Goal: Task Accomplishment & Management: Manage account settings

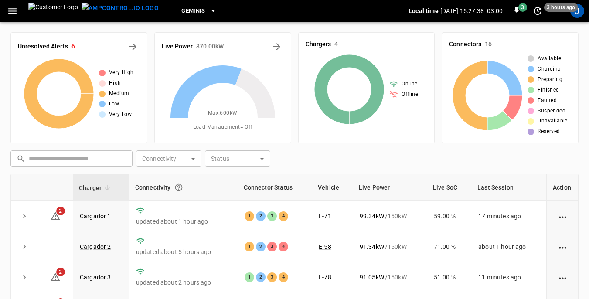
scroll to position [87, 0]
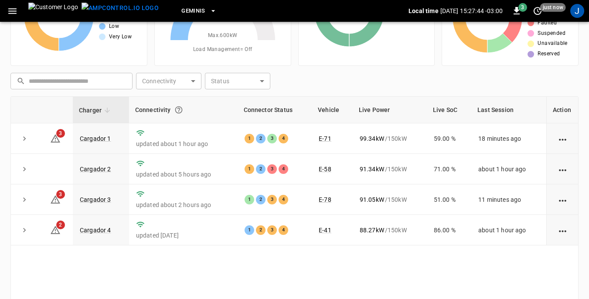
scroll to position [87, 0]
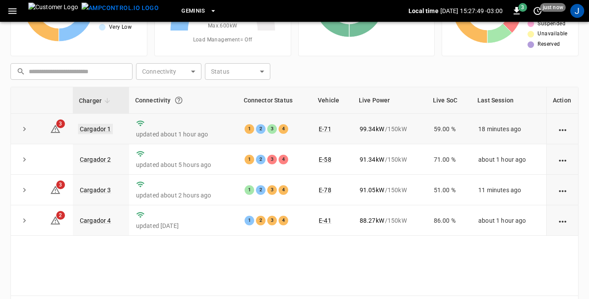
click at [102, 129] on link "Cargador 1" at bounding box center [95, 129] width 35 height 10
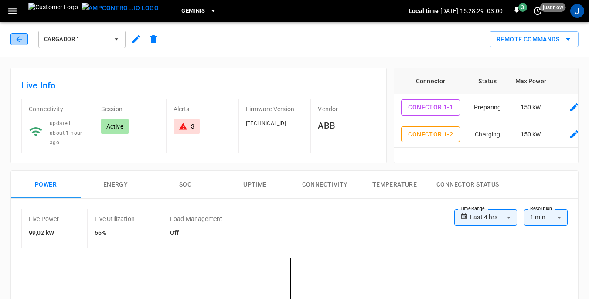
click at [20, 42] on icon "button" at bounding box center [19, 39] width 9 height 9
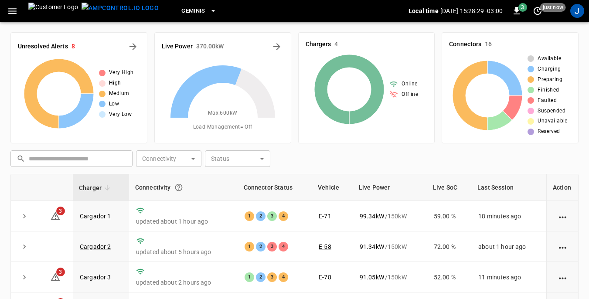
scroll to position [87, 0]
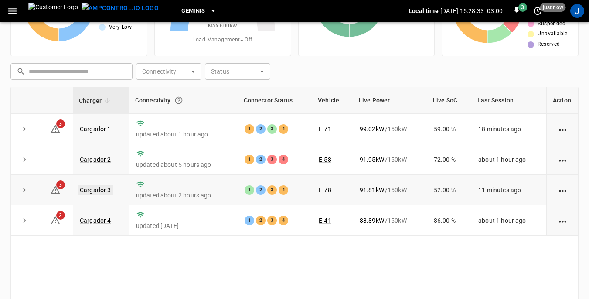
click at [105, 191] on link "Cargador 3" at bounding box center [95, 190] width 35 height 10
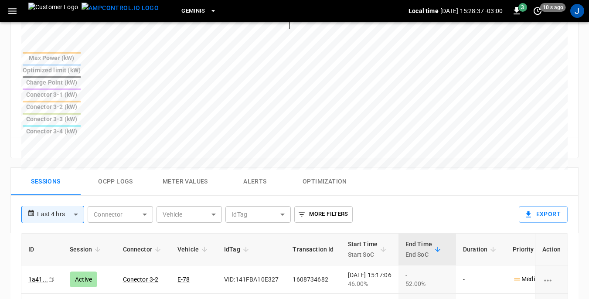
scroll to position [392, 0]
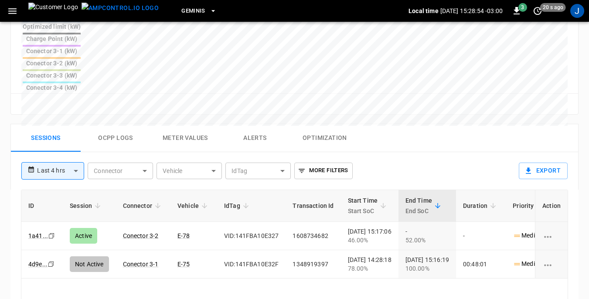
click at [77, 93] on body "**********" at bounding box center [294, 20] width 589 height 825
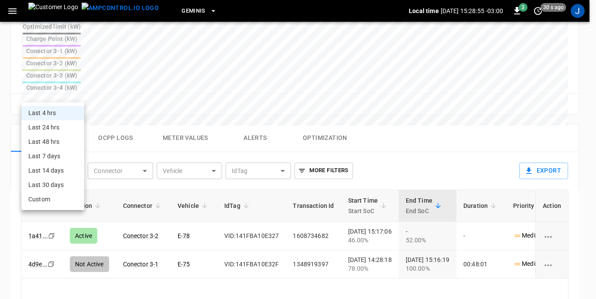
click at [44, 128] on li "Last 24 hrs" at bounding box center [52, 127] width 63 height 14
type input "**********"
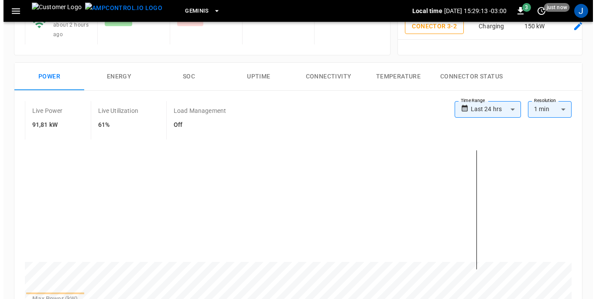
scroll to position [0, 0]
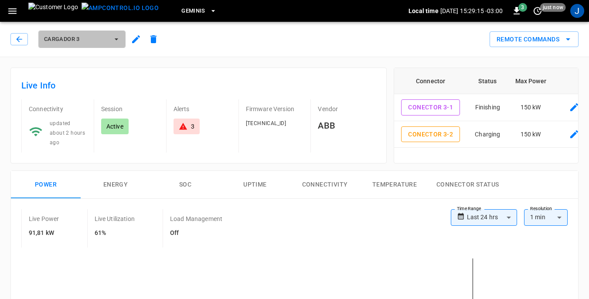
click at [115, 40] on icon "button" at bounding box center [116, 39] width 9 height 9
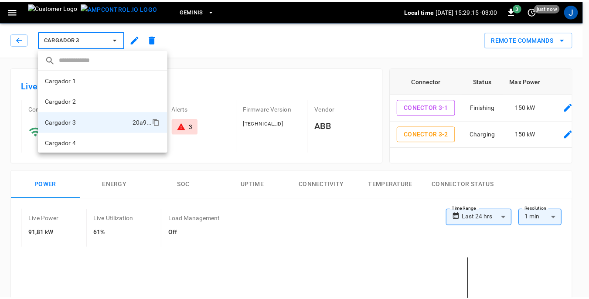
scroll to position [1, 0]
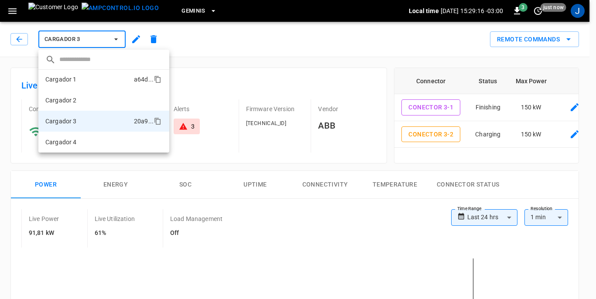
click at [85, 78] on li "Cargador 1 a64d ..." at bounding box center [103, 79] width 131 height 21
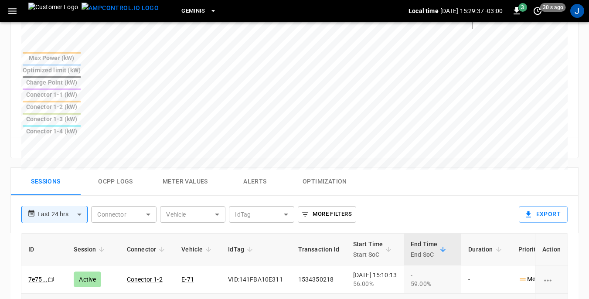
drag, startPoint x: 222, startPoint y: 228, endPoint x: 279, endPoint y: 231, distance: 56.8
copy td "VID:141FBA10C5C4"
click at [13, 13] on icon "button" at bounding box center [12, 11] width 8 height 6
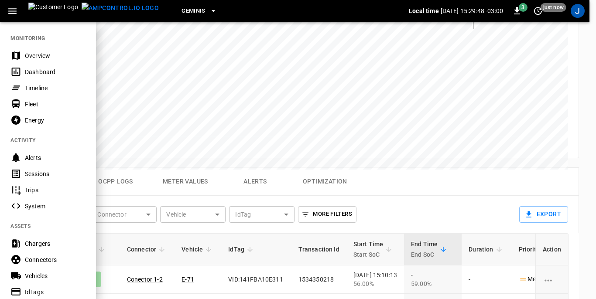
click at [28, 274] on div "Vehicles" at bounding box center [55, 276] width 61 height 9
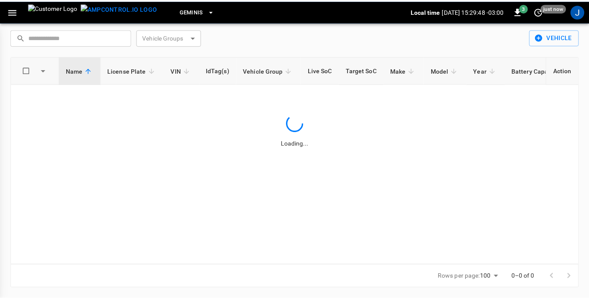
scroll to position [28, 0]
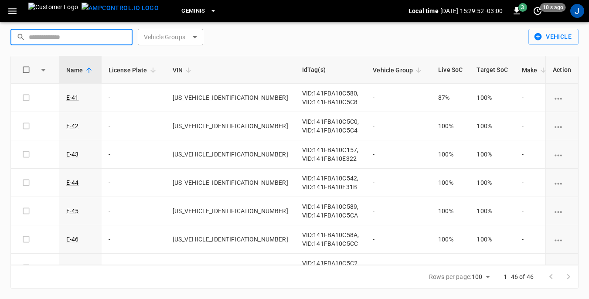
click at [55, 37] on input "text" at bounding box center [78, 37] width 98 height 16
paste input "**********"
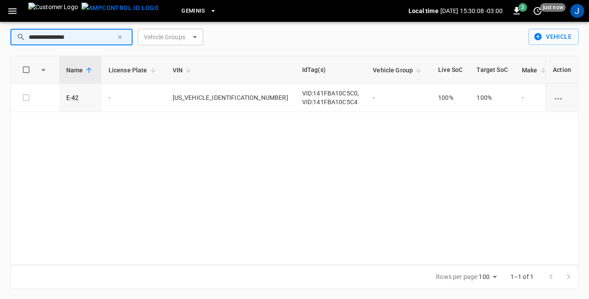
type input "**********"
click at [12, 10] on icon "button" at bounding box center [12, 11] width 8 height 6
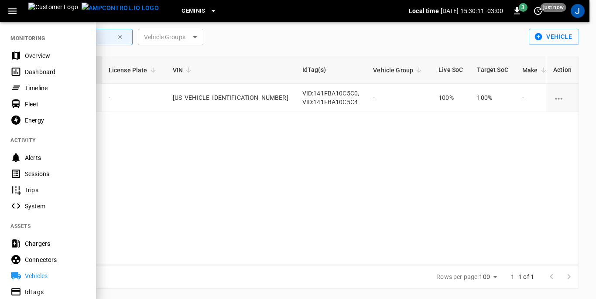
click at [31, 70] on div "Dashboard" at bounding box center [55, 72] width 61 height 9
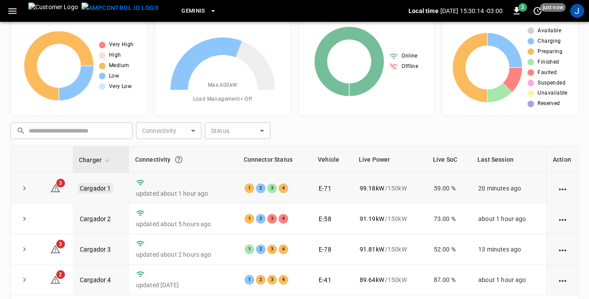
click at [99, 184] on link "Cargador 1" at bounding box center [95, 188] width 35 height 10
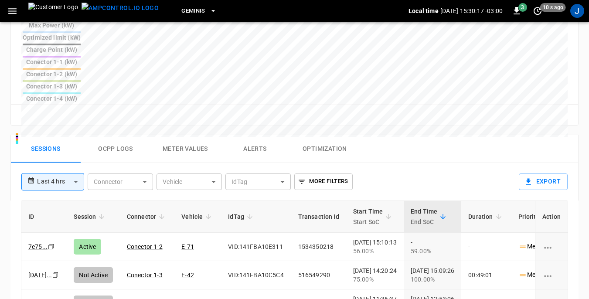
scroll to position [392, 0]
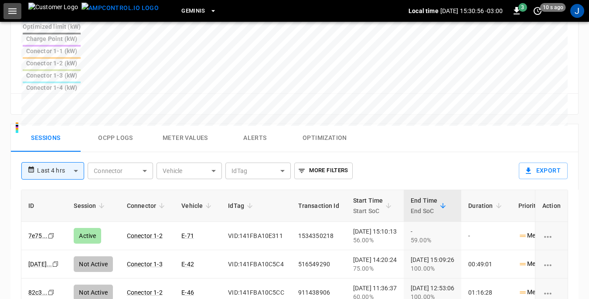
click at [11, 12] on icon "button" at bounding box center [12, 11] width 11 height 11
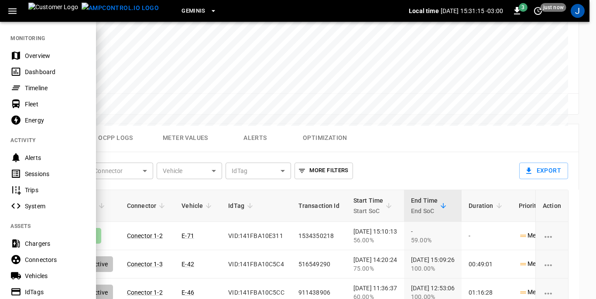
click at [273, 255] on div at bounding box center [298, 149] width 596 height 299
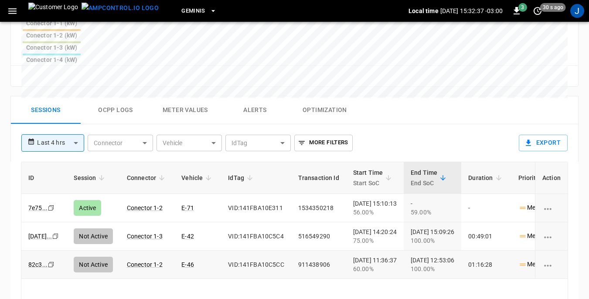
scroll to position [436, 0]
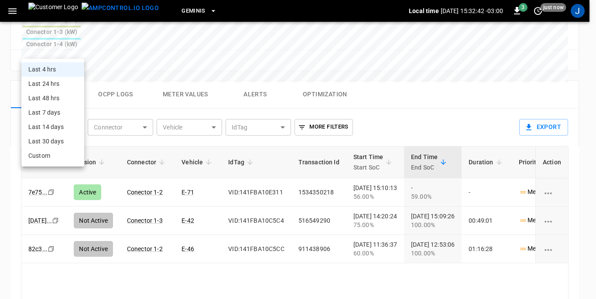
click at [115, 206] on div at bounding box center [298, 149] width 596 height 299
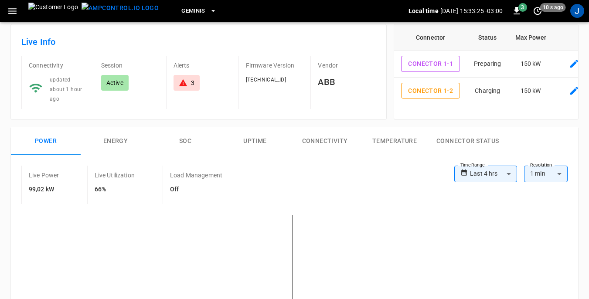
scroll to position [0, 0]
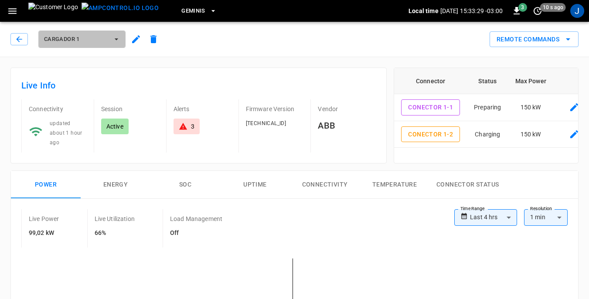
click at [115, 38] on icon "button" at bounding box center [116, 39] width 9 height 9
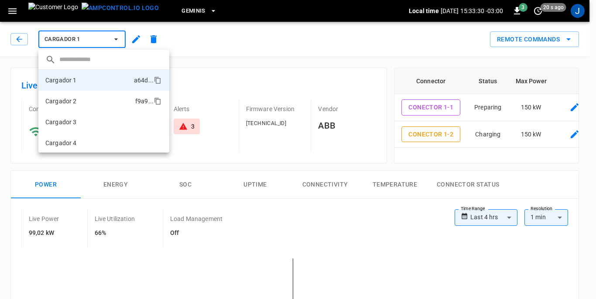
click at [85, 100] on li "Cargador 2 f9a9 ..." at bounding box center [103, 101] width 131 height 21
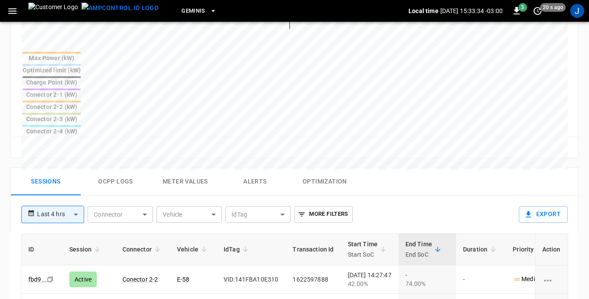
scroll to position [392, 0]
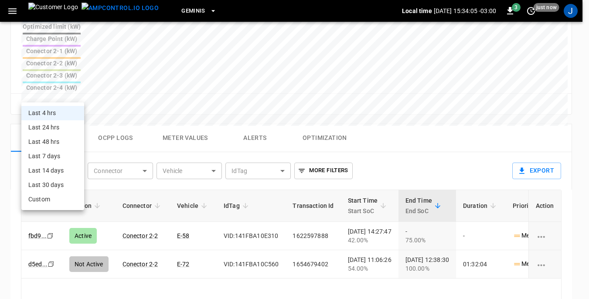
click at [73, 94] on body "**********" at bounding box center [294, 20] width 589 height 825
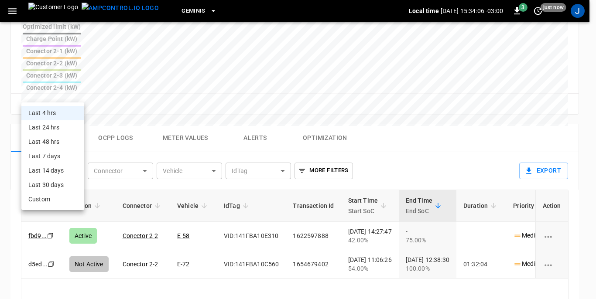
click at [54, 126] on li "Last 24 hrs" at bounding box center [52, 127] width 63 height 14
type input "**********"
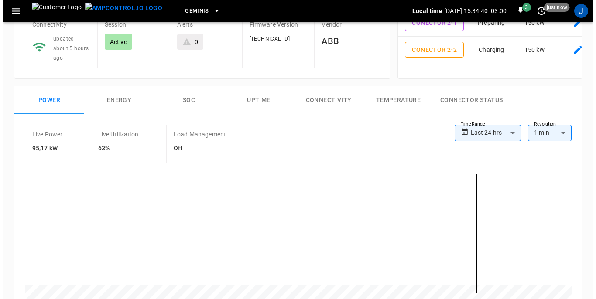
scroll to position [0, 0]
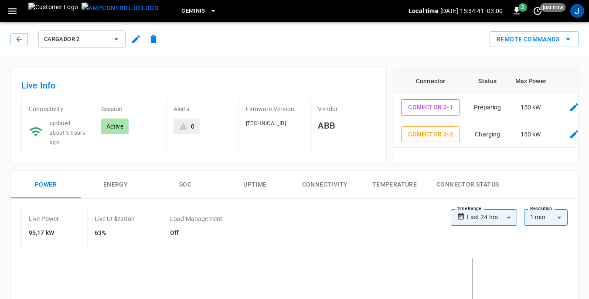
click at [115, 39] on icon "button" at bounding box center [116, 39] width 3 height 2
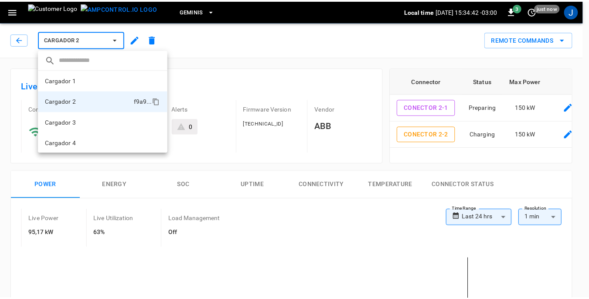
scroll to position [1, 0]
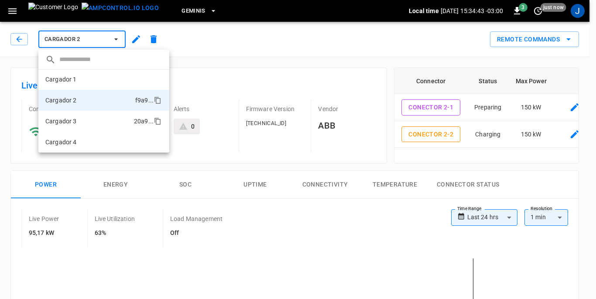
click at [80, 122] on li "Cargador 3 20a9 ..." at bounding box center [103, 121] width 131 height 21
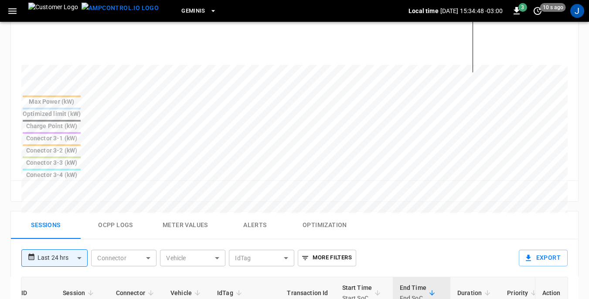
scroll to position [0, 7]
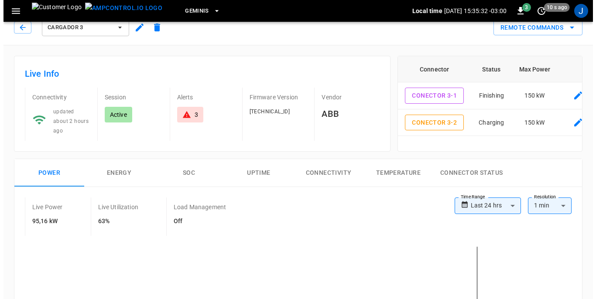
scroll to position [0, 0]
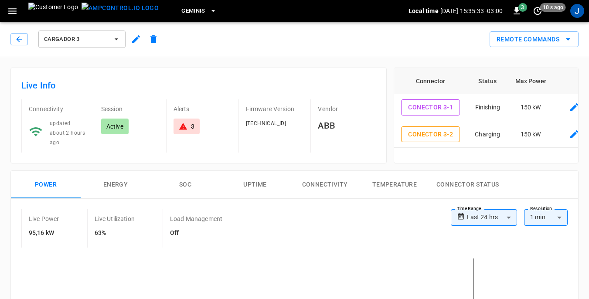
click at [117, 39] on icon "button" at bounding box center [116, 39] width 3 height 2
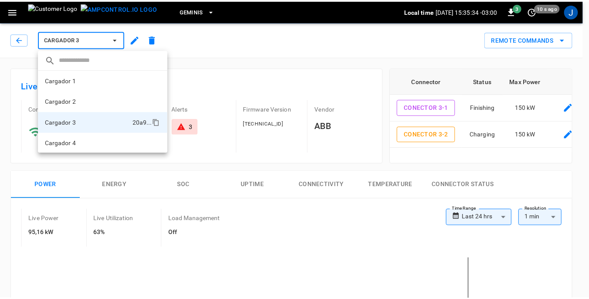
scroll to position [1, 0]
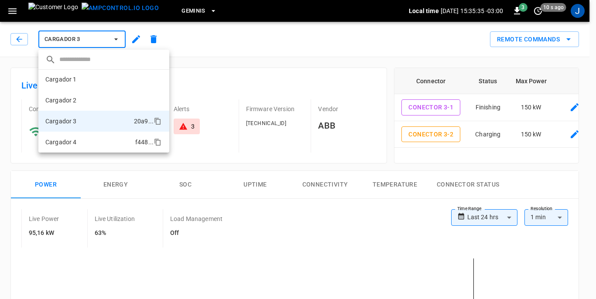
click at [72, 140] on p "Cargador 4" at bounding box center [60, 142] width 31 height 9
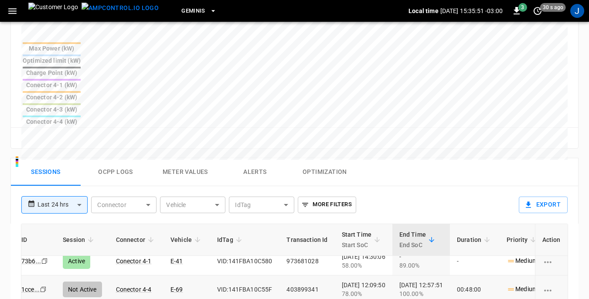
scroll to position [10, 7]
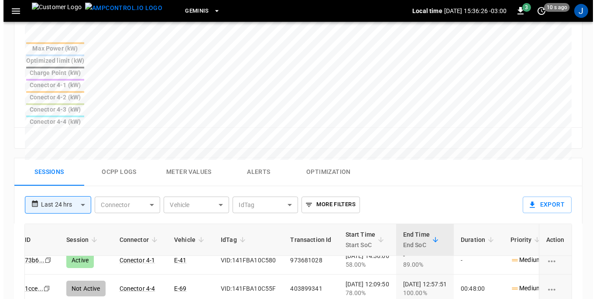
scroll to position [0, 7]
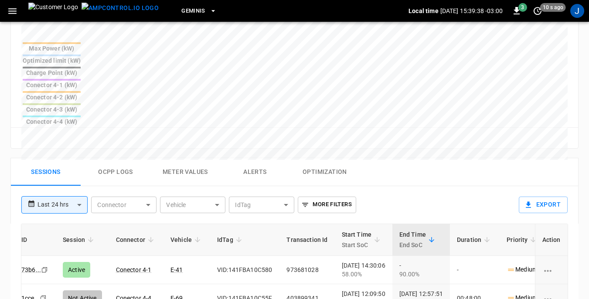
click at [10, 11] on icon "button" at bounding box center [12, 11] width 8 height 6
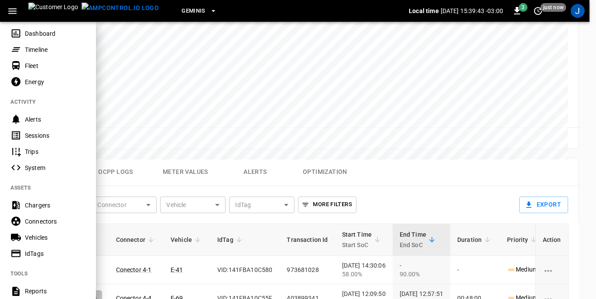
scroll to position [44, 0]
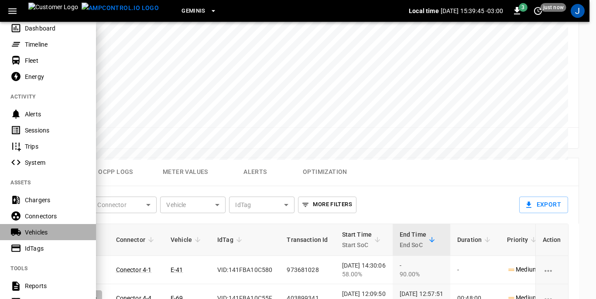
click at [33, 232] on div "Vehicles" at bounding box center [55, 232] width 61 height 9
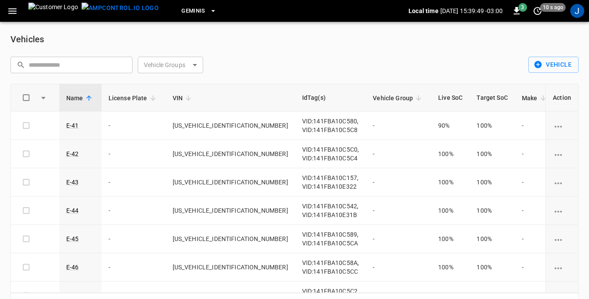
click at [39, 61] on input "text" at bounding box center [78, 65] width 98 height 16
paste input "**********"
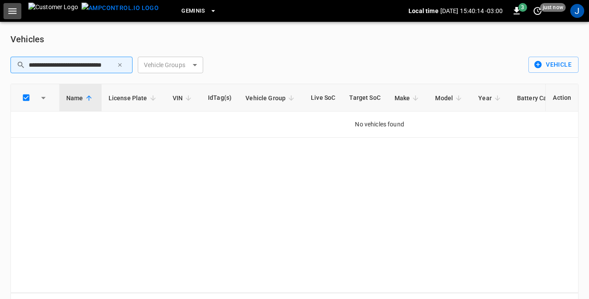
click at [10, 11] on icon "button" at bounding box center [12, 11] width 8 height 6
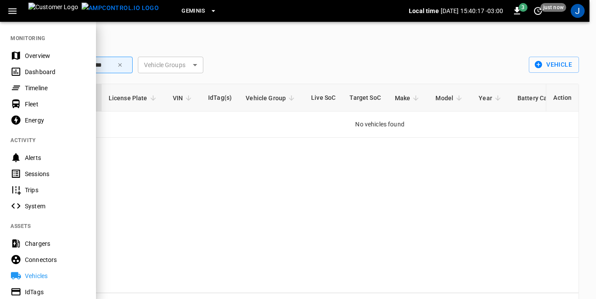
click at [33, 272] on div "Vehicles" at bounding box center [55, 276] width 61 height 9
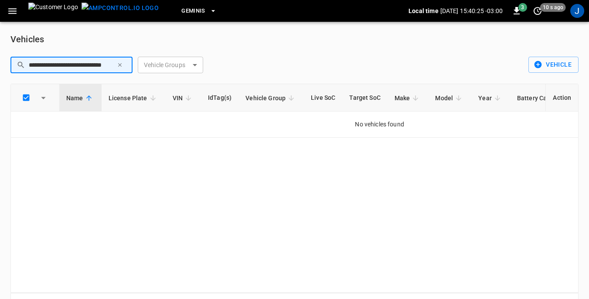
click at [84, 65] on input "**********" at bounding box center [71, 65] width 85 height 16
click at [136, 145] on div "Name License Plate VIN IdTag(s) Vehicle Group Live SoC Target SoC Make Model Ye…" at bounding box center [294, 188] width 568 height 209
click at [129, 46] on div "Vehicles" at bounding box center [294, 39] width 568 height 14
click at [12, 12] on icon "button" at bounding box center [12, 11] width 11 height 11
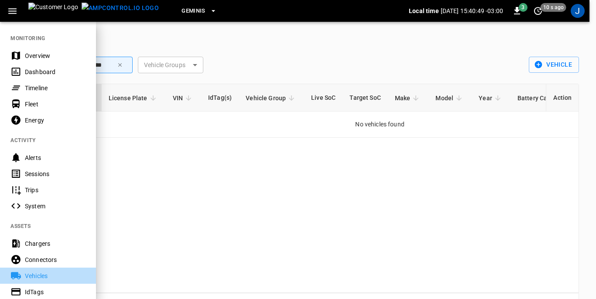
click at [31, 273] on div "Vehicles" at bounding box center [55, 276] width 61 height 9
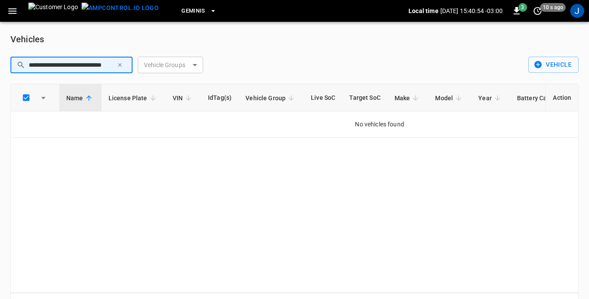
click at [84, 64] on input "**********" at bounding box center [71, 65] width 85 height 16
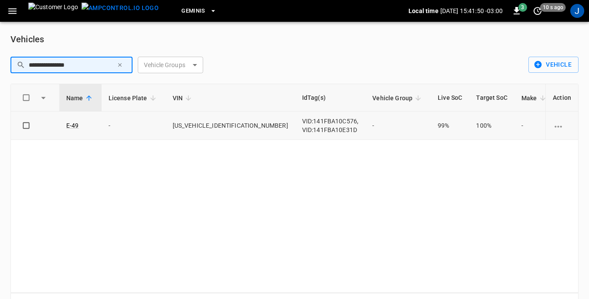
type input "**********"
click at [562, 127] on icon "vehicle options" at bounding box center [558, 126] width 11 height 11
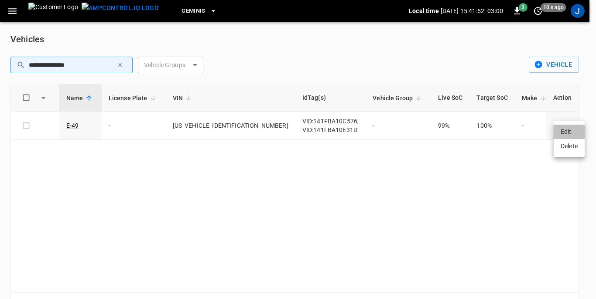
click at [564, 132] on li "Edit" at bounding box center [568, 132] width 31 height 14
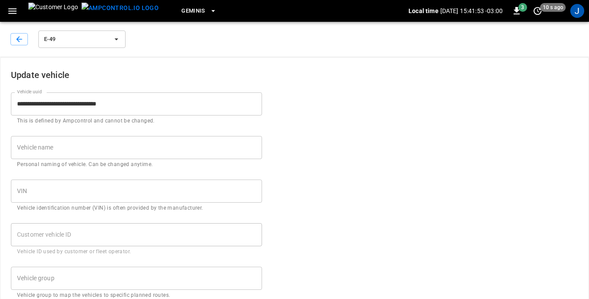
type input "****"
type input "**********"
type input "***"
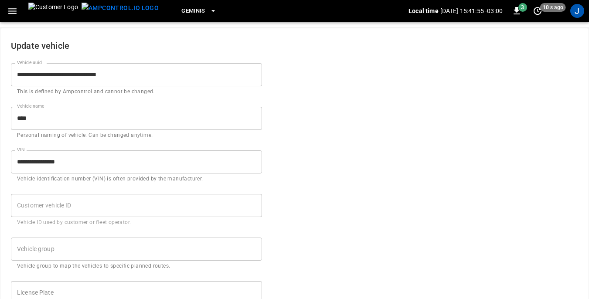
scroll to position [44, 0]
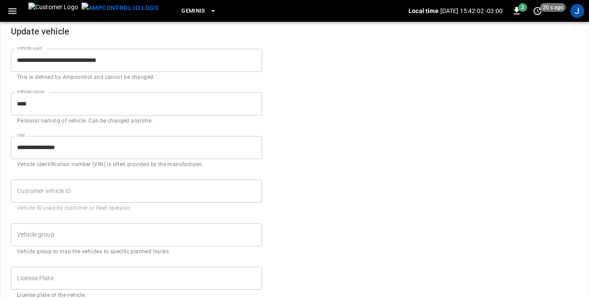
click at [117, 108] on input "****" at bounding box center [136, 103] width 251 height 23
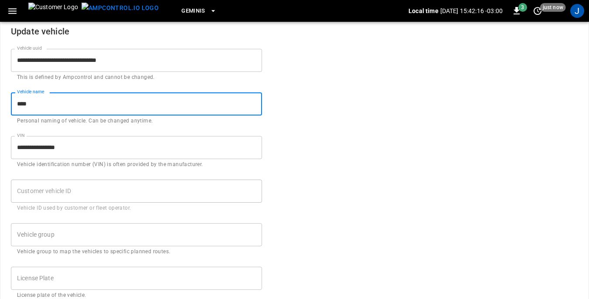
type input "****"
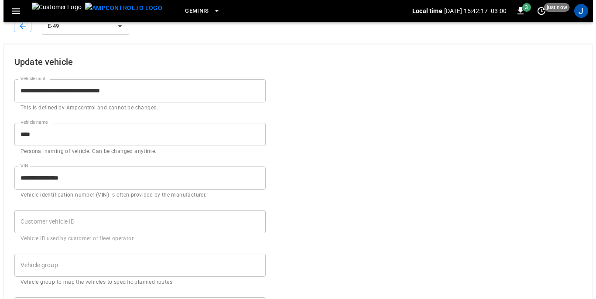
scroll to position [0, 0]
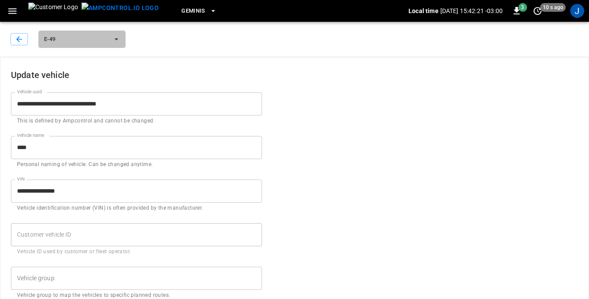
click at [67, 40] on span "E-49" at bounding box center [76, 39] width 65 height 10
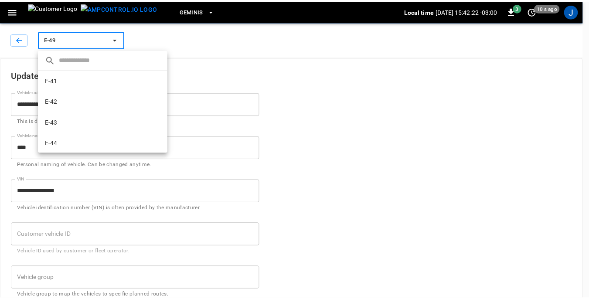
scroll to position [161, 0]
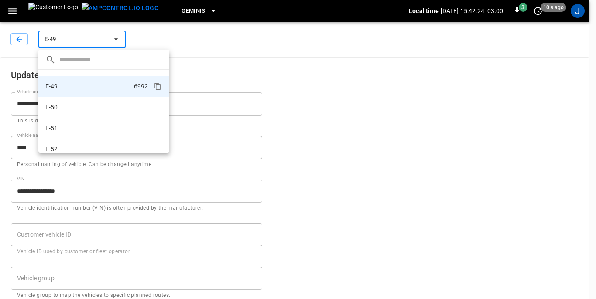
click at [263, 61] on div at bounding box center [298, 149] width 596 height 299
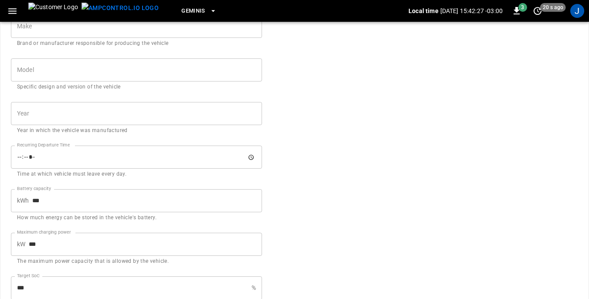
scroll to position [428, 0]
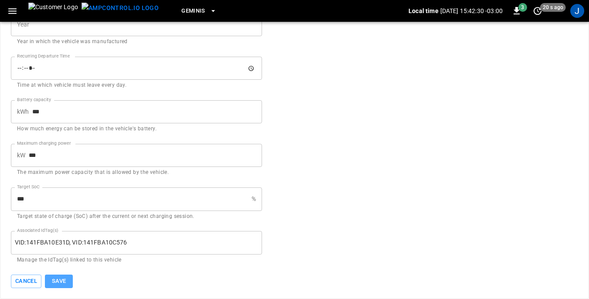
click at [58, 282] on button "Save" at bounding box center [59, 282] width 28 height 14
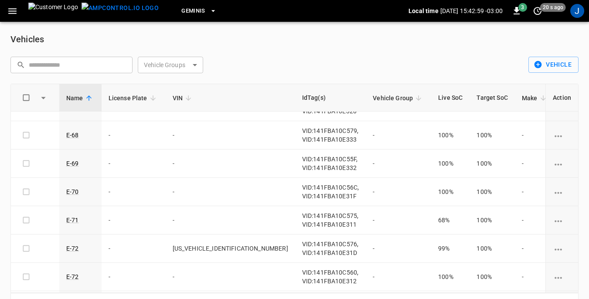
scroll to position [741, 0]
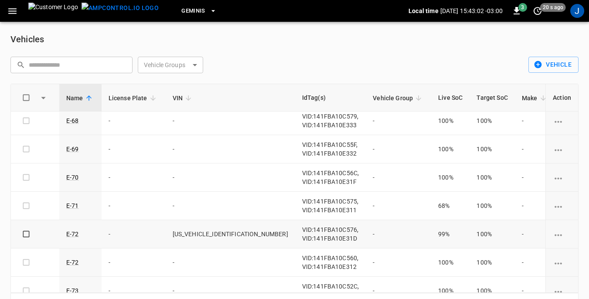
click at [553, 235] on icon "vehicle options" at bounding box center [558, 235] width 11 height 11
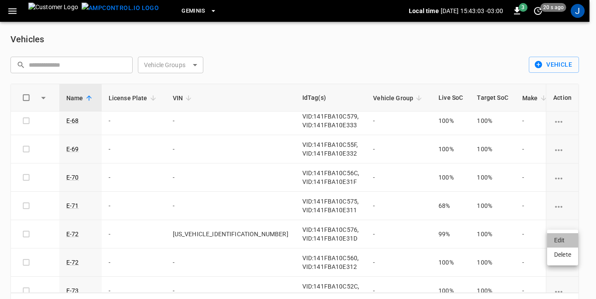
click at [558, 238] on li "Edit" at bounding box center [562, 240] width 31 height 14
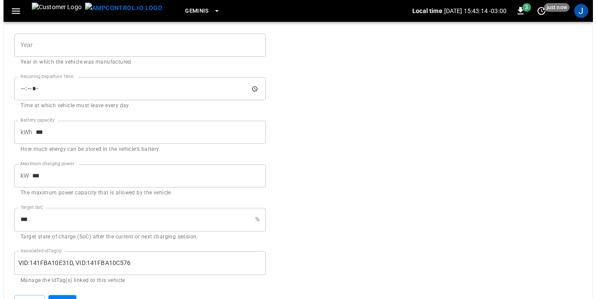
scroll to position [428, 0]
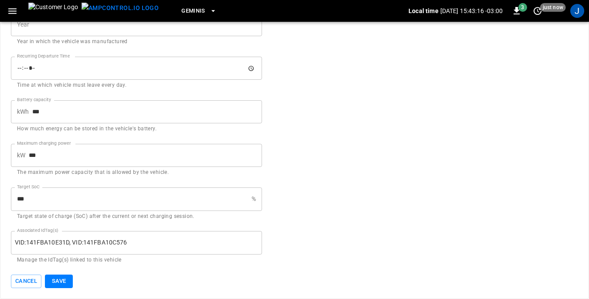
click at [14, 8] on icon "button" at bounding box center [12, 11] width 8 height 6
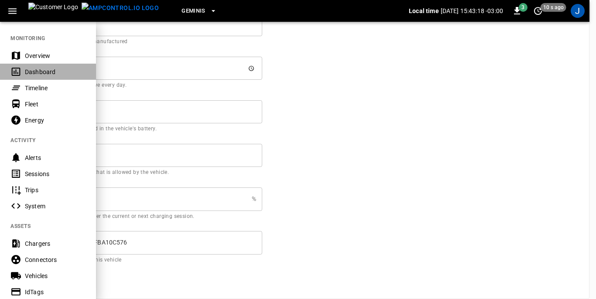
click at [33, 70] on div "Dashboard" at bounding box center [55, 72] width 61 height 9
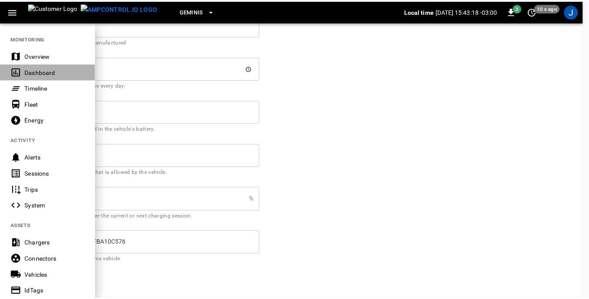
scroll to position [118, 0]
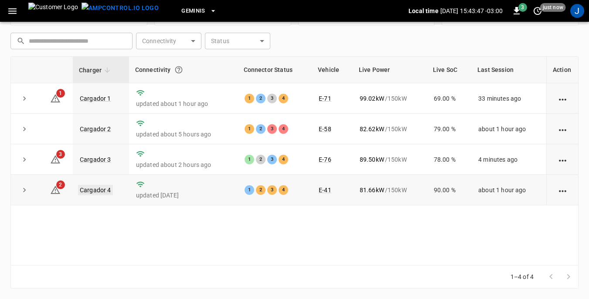
click at [96, 191] on link "Cargador 4" at bounding box center [95, 190] width 35 height 10
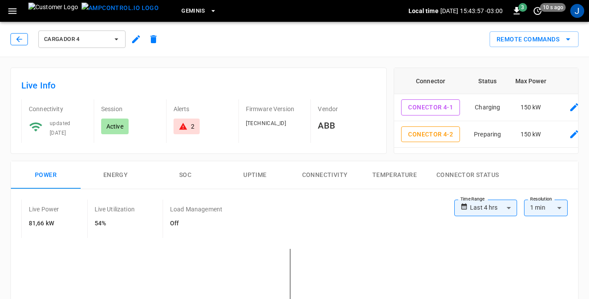
click at [18, 41] on icon "button" at bounding box center [19, 39] width 6 height 6
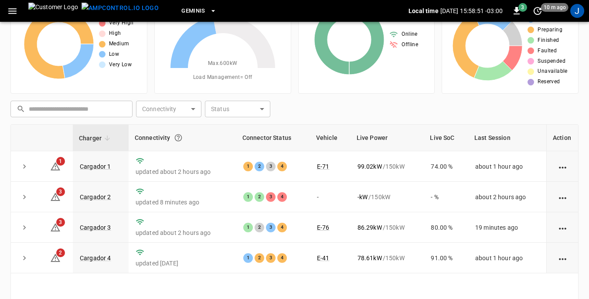
scroll to position [87, 0]
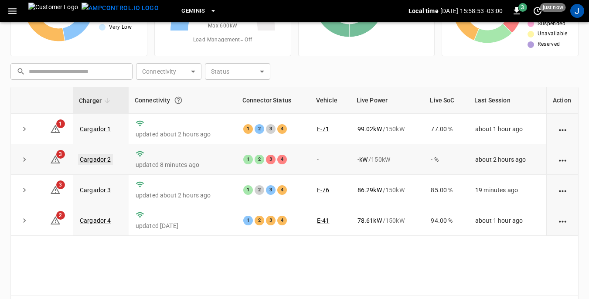
click at [92, 158] on link "Cargador 2" at bounding box center [95, 159] width 35 height 10
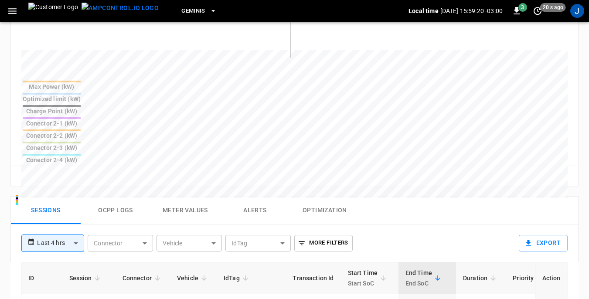
scroll to position [392, 0]
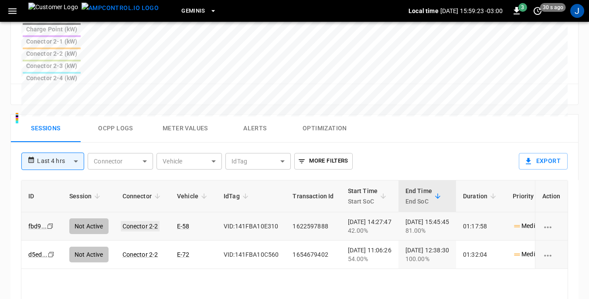
click at [146, 221] on link "Conector 2-2" at bounding box center [140, 226] width 39 height 10
click at [147, 221] on link "Conector 2-2" at bounding box center [140, 226] width 39 height 10
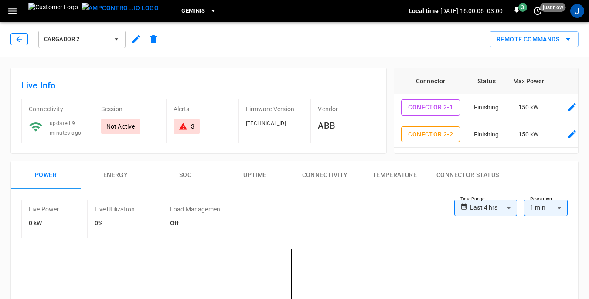
click at [20, 41] on icon "button" at bounding box center [19, 39] width 9 height 9
click at [17, 41] on icon "button" at bounding box center [19, 39] width 9 height 9
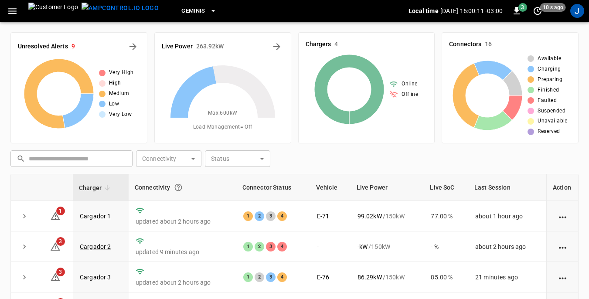
scroll to position [87, 0]
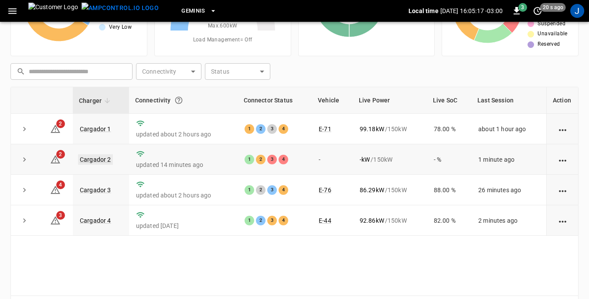
click at [105, 158] on link "Cargador 2" at bounding box center [95, 159] width 35 height 10
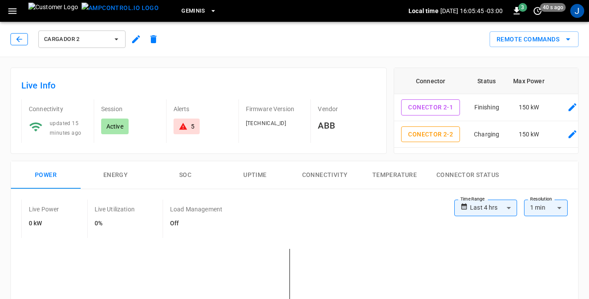
click at [20, 37] on icon "button" at bounding box center [19, 39] width 9 height 9
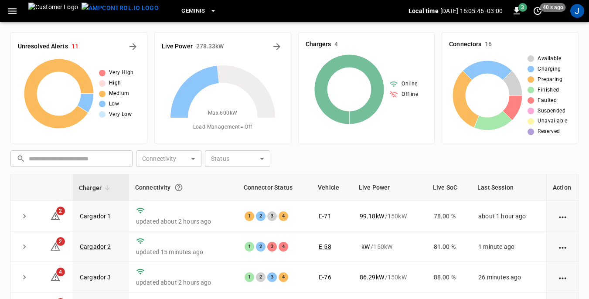
scroll to position [87, 0]
click at [13, 12] on icon "button" at bounding box center [12, 11] width 11 height 11
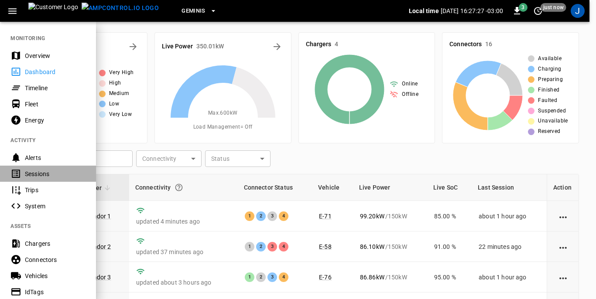
click at [33, 172] on div "Sessions" at bounding box center [55, 174] width 61 height 9
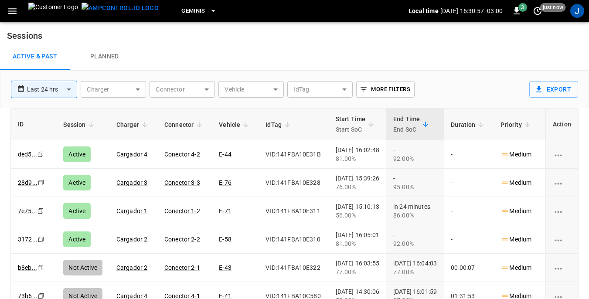
click at [12, 11] on icon "button" at bounding box center [12, 11] width 8 height 6
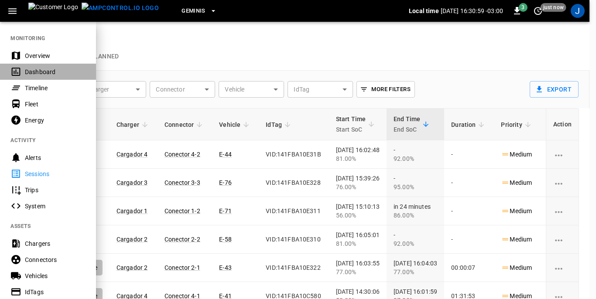
click at [33, 71] on div "Dashboard" at bounding box center [55, 72] width 61 height 9
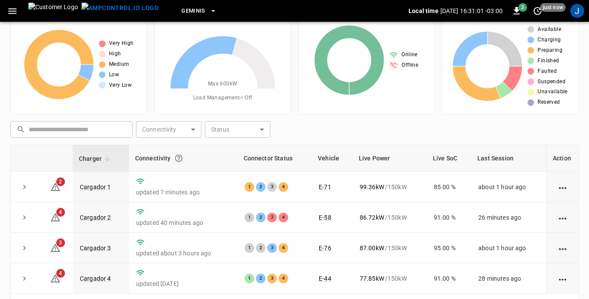
scroll to position [44, 0]
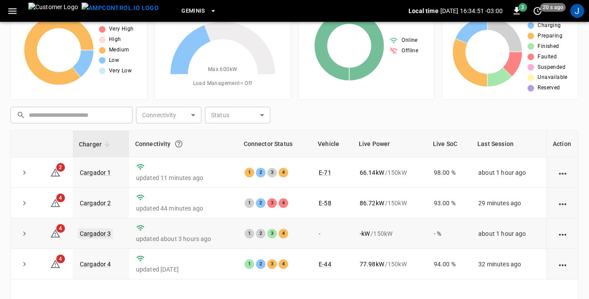
click at [98, 235] on link "Cargador 3" at bounding box center [95, 233] width 35 height 10
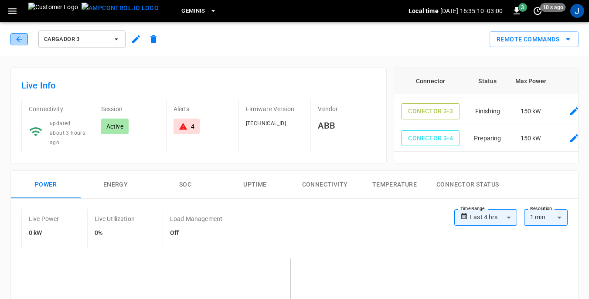
click at [23, 36] on icon "button" at bounding box center [19, 39] width 9 height 9
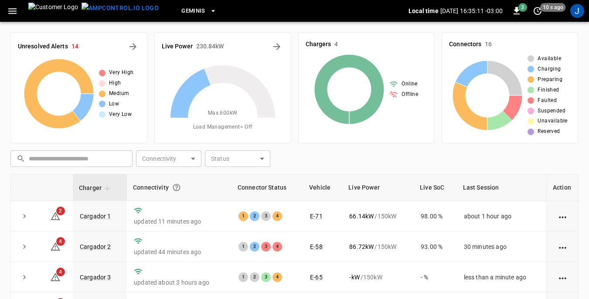
scroll to position [44, 0]
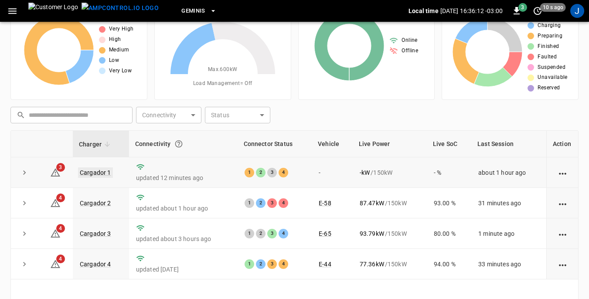
click at [95, 171] on link "Cargador 1" at bounding box center [95, 172] width 35 height 10
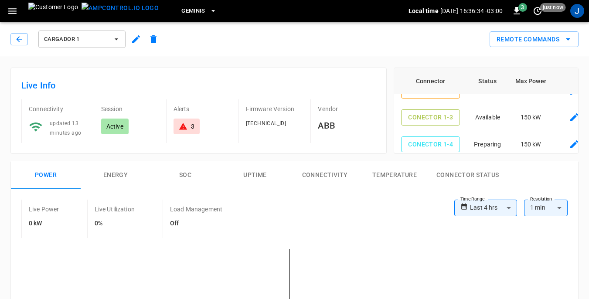
scroll to position [56, 0]
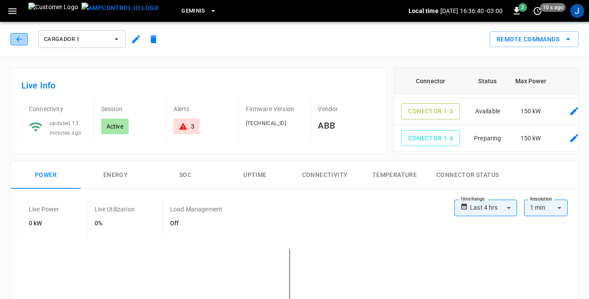
click at [18, 41] on icon "button" at bounding box center [19, 39] width 6 height 6
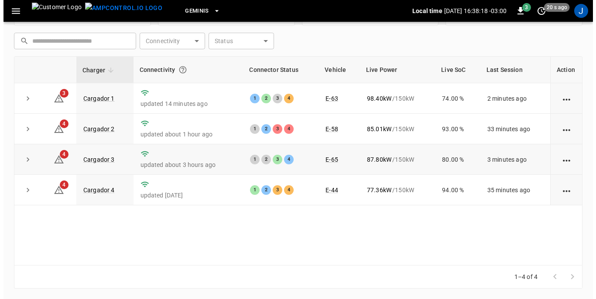
scroll to position [74, 0]
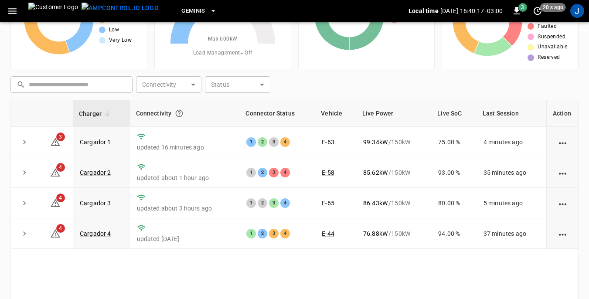
click at [14, 12] on icon "button" at bounding box center [12, 11] width 11 height 11
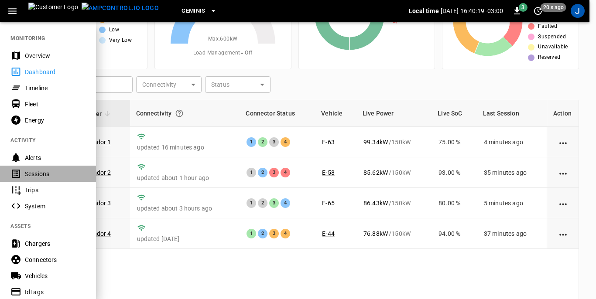
click at [35, 171] on div "Sessions" at bounding box center [55, 174] width 61 height 9
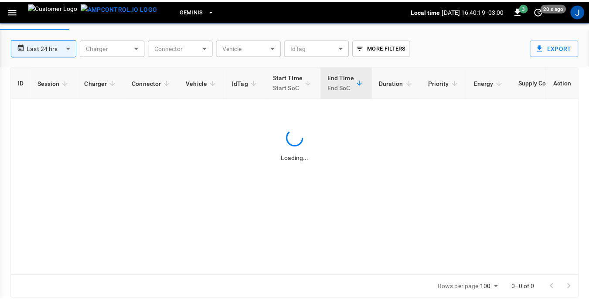
scroll to position [42, 0]
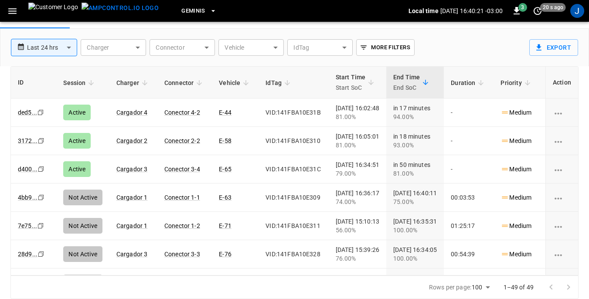
click at [275, 46] on body "**********" at bounding box center [294, 128] width 589 height 341
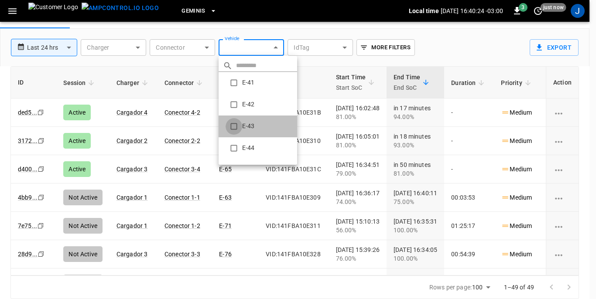
type input "**********"
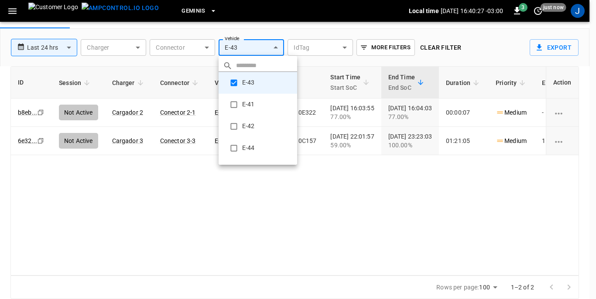
click at [417, 231] on div at bounding box center [298, 149] width 596 height 299
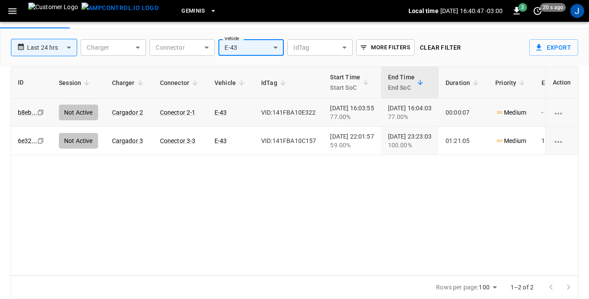
scroll to position [0, 0]
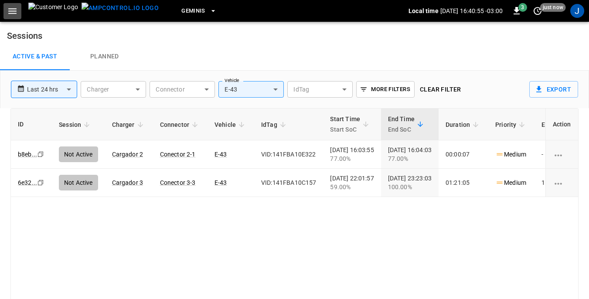
click at [9, 8] on icon "button" at bounding box center [12, 11] width 11 height 11
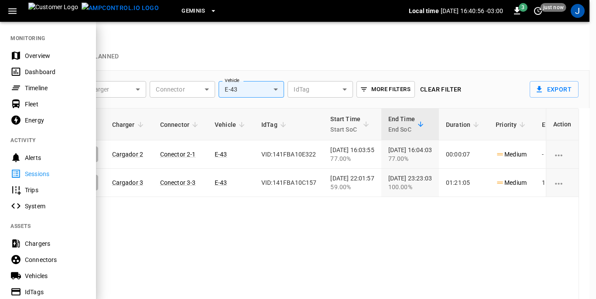
click at [25, 72] on div "Dashboard" at bounding box center [55, 72] width 61 height 9
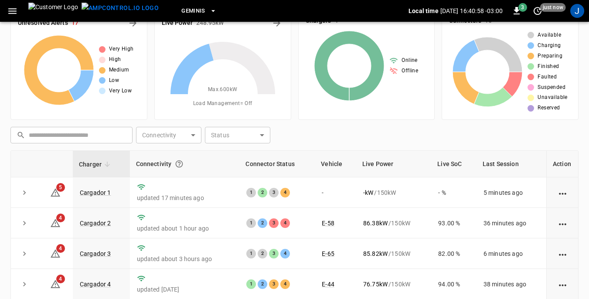
scroll to position [44, 0]
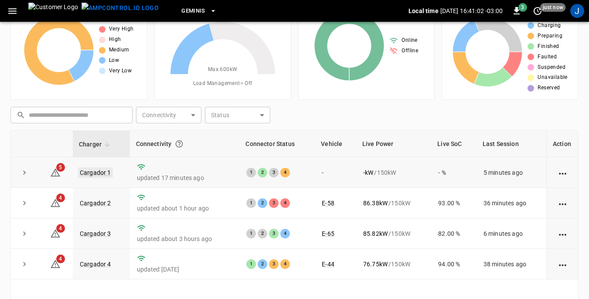
click at [97, 173] on link "Cargador 1" at bounding box center [95, 172] width 35 height 10
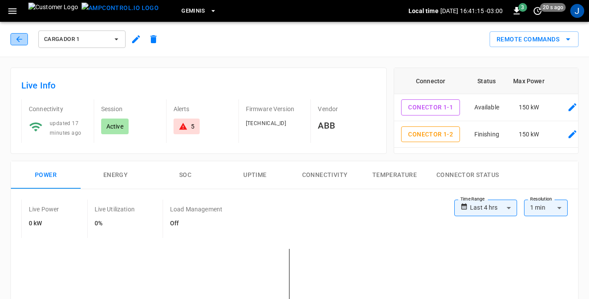
click at [18, 37] on icon "button" at bounding box center [19, 39] width 9 height 9
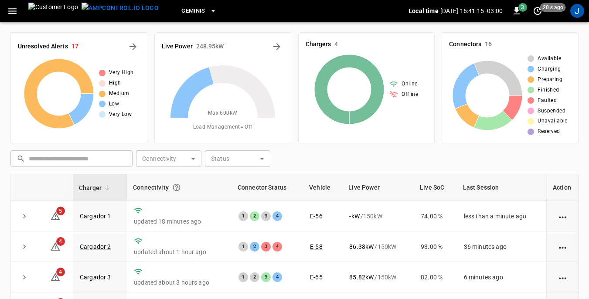
scroll to position [44, 0]
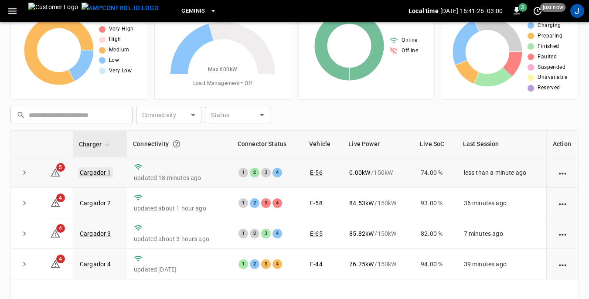
click at [95, 172] on link "Cargador 1" at bounding box center [95, 172] width 35 height 10
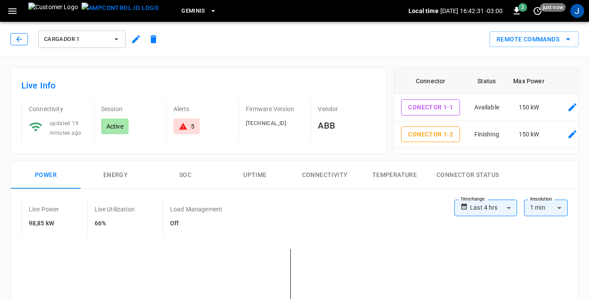
click at [21, 38] on icon "button" at bounding box center [19, 39] width 9 height 9
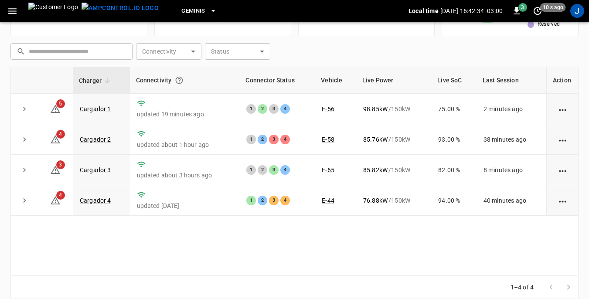
scroll to position [118, 0]
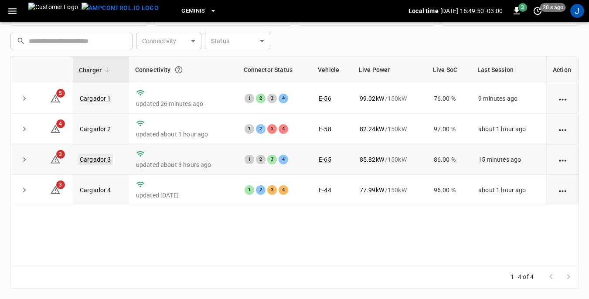
click at [99, 161] on link "Cargador 3" at bounding box center [95, 159] width 35 height 10
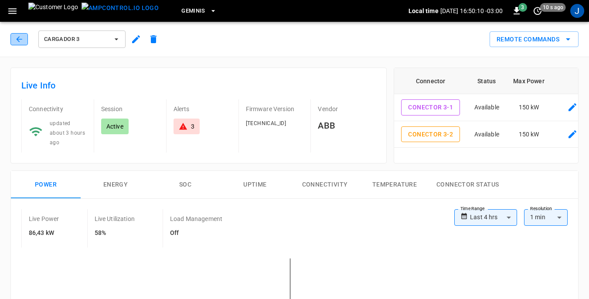
click at [19, 39] on icon "button" at bounding box center [19, 39] width 6 height 6
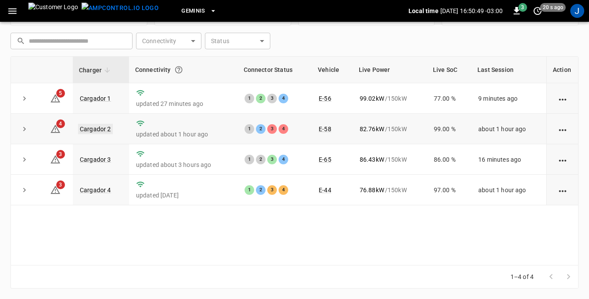
click at [97, 127] on link "Cargador 2" at bounding box center [95, 129] width 35 height 10
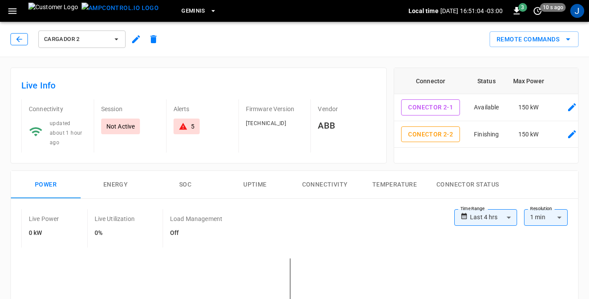
click at [18, 42] on icon "button" at bounding box center [19, 39] width 9 height 9
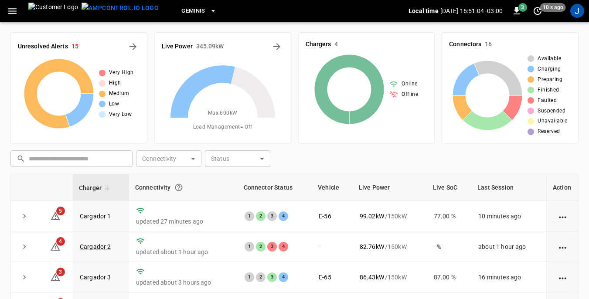
scroll to position [118, 0]
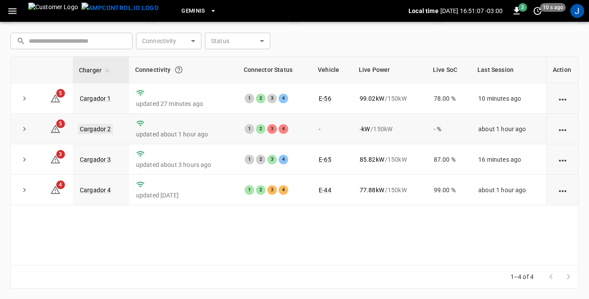
click at [96, 128] on link "Cargador 2" at bounding box center [95, 129] width 35 height 10
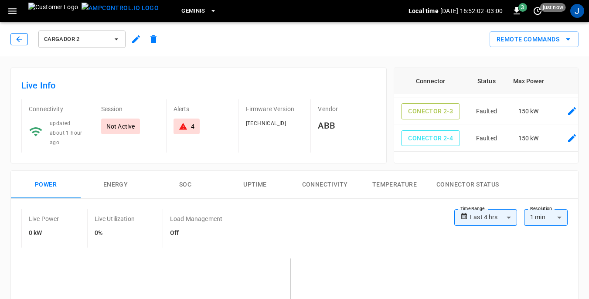
click at [17, 35] on icon "button" at bounding box center [19, 39] width 9 height 9
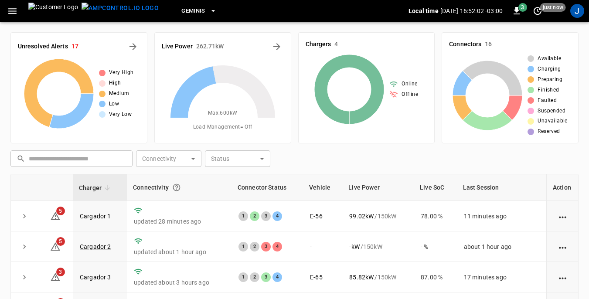
scroll to position [118, 0]
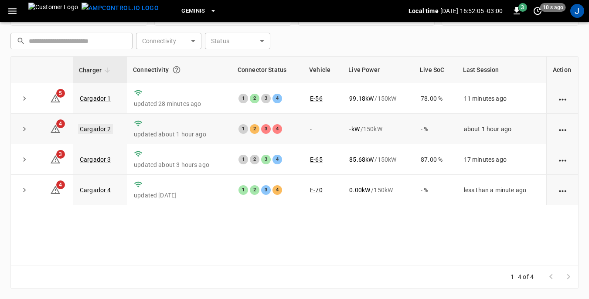
click at [95, 127] on link "Cargador 2" at bounding box center [95, 129] width 35 height 10
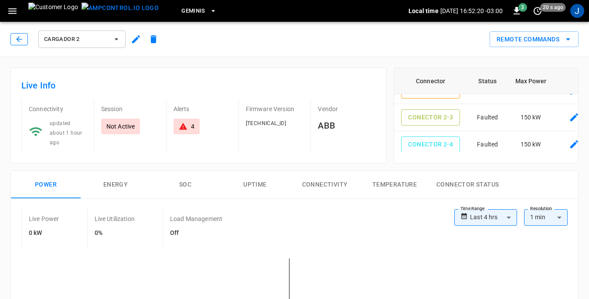
click at [17, 36] on icon "button" at bounding box center [19, 39] width 9 height 9
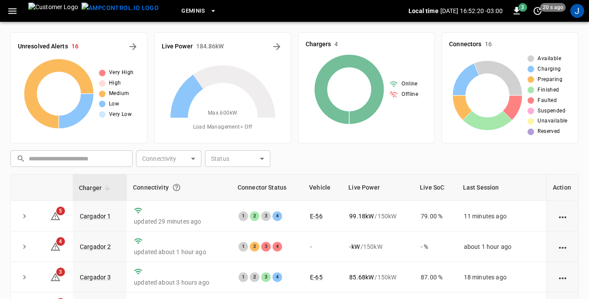
scroll to position [118, 0]
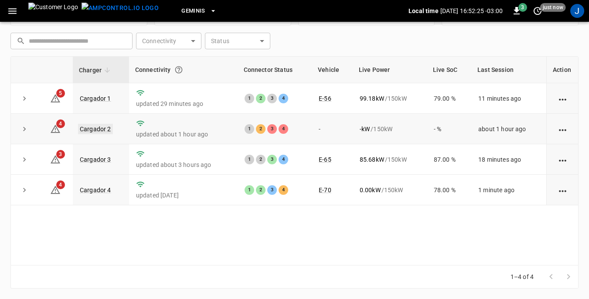
click at [94, 129] on link "Cargador 2" at bounding box center [95, 129] width 35 height 10
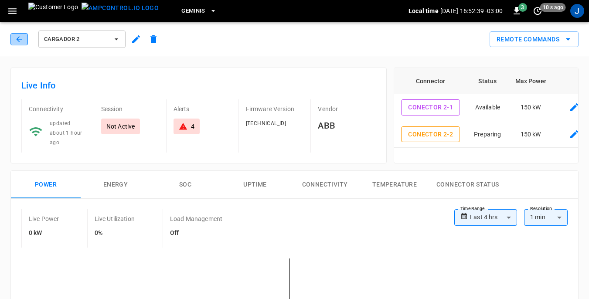
click at [17, 39] on icon "button" at bounding box center [19, 39] width 6 height 6
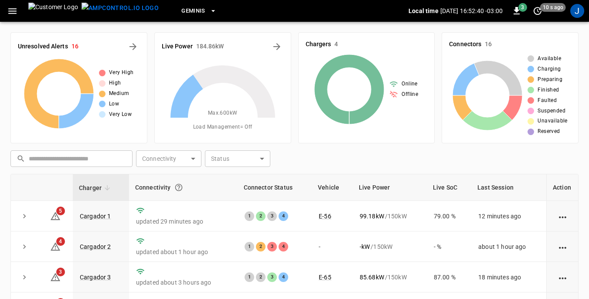
scroll to position [118, 0]
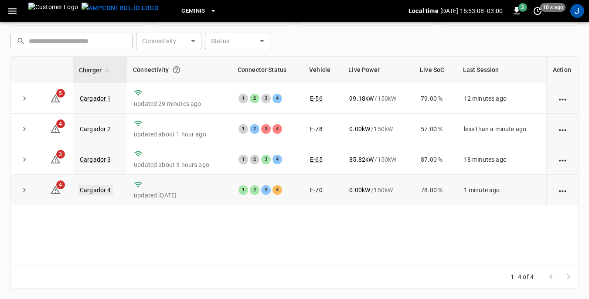
click at [97, 191] on link "Cargador 4" at bounding box center [95, 190] width 35 height 10
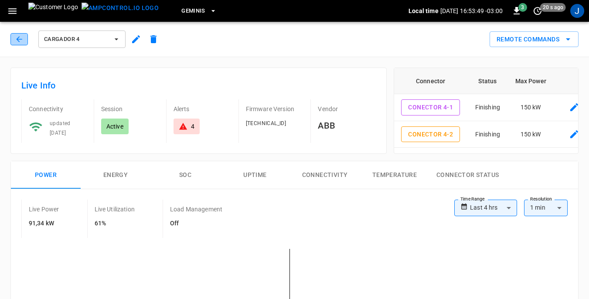
click at [16, 39] on icon "button" at bounding box center [19, 39] width 9 height 9
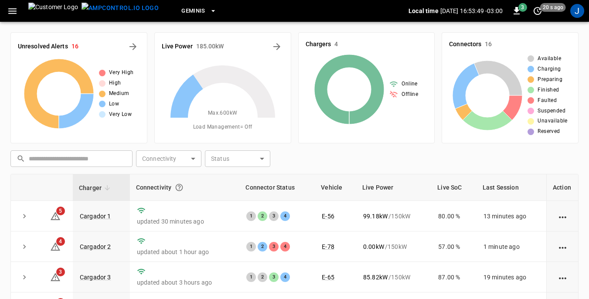
scroll to position [118, 0]
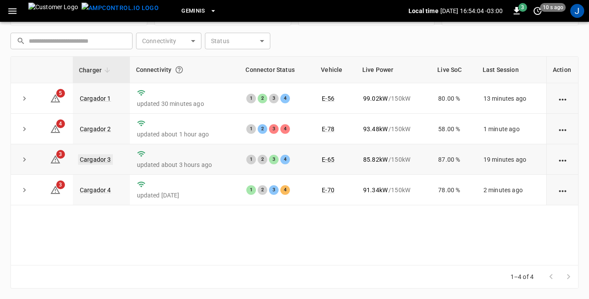
click at [100, 161] on link "Cargador 3" at bounding box center [95, 159] width 35 height 10
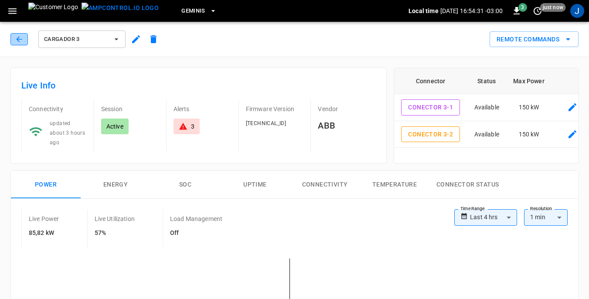
click at [24, 38] on button "button" at bounding box center [18, 39] width 17 height 12
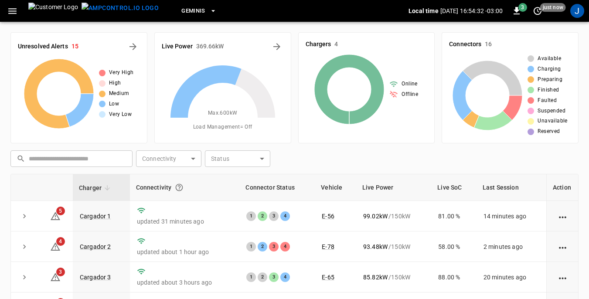
scroll to position [118, 0]
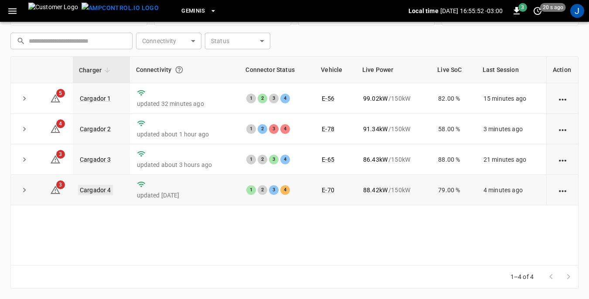
click at [97, 189] on link "Cargador 4" at bounding box center [95, 190] width 35 height 10
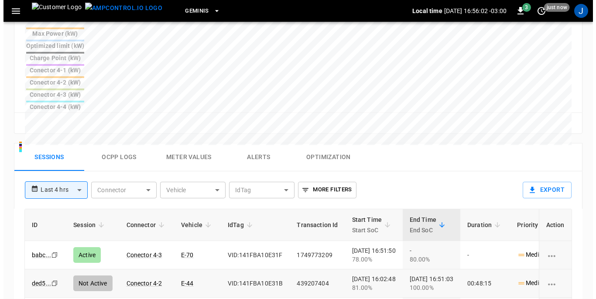
scroll to position [349, 0]
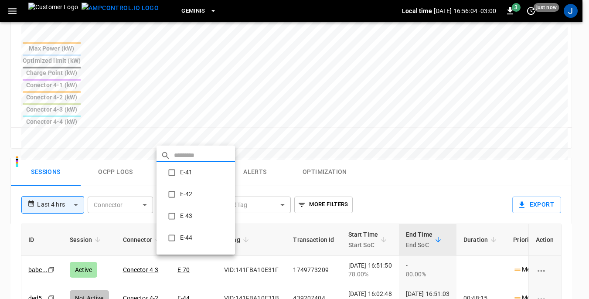
click at [215, 140] on body "**********" at bounding box center [294, 59] width 589 height 816
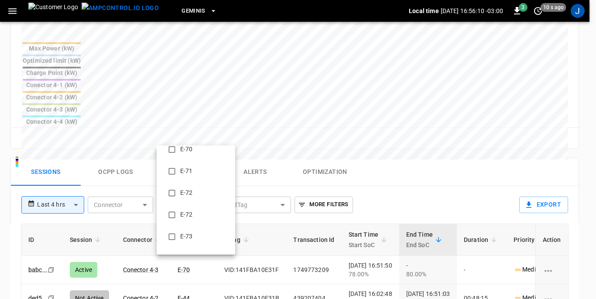
scroll to position [654, 0]
type input "**********"
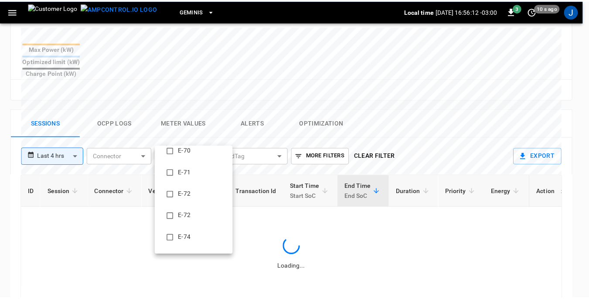
scroll to position [0, 0]
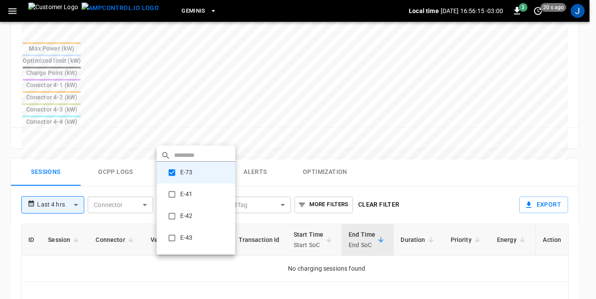
click at [146, 136] on div at bounding box center [298, 149] width 596 height 299
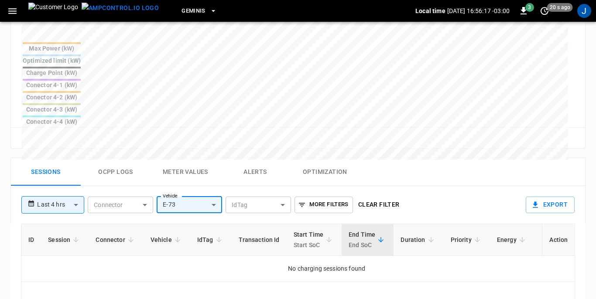
click at [145, 137] on body "**********" at bounding box center [298, 59] width 596 height 816
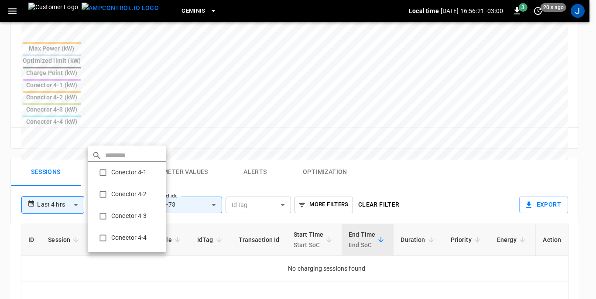
click at [143, 95] on div at bounding box center [298, 149] width 596 height 299
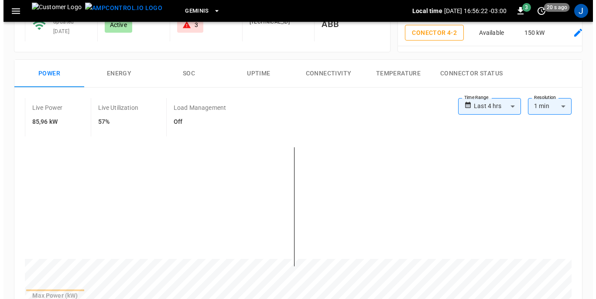
scroll to position [87, 0]
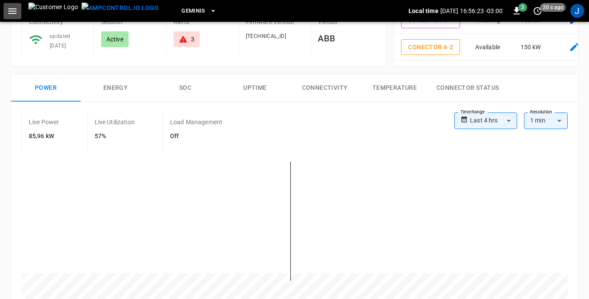
click at [12, 9] on icon "button" at bounding box center [12, 11] width 8 height 6
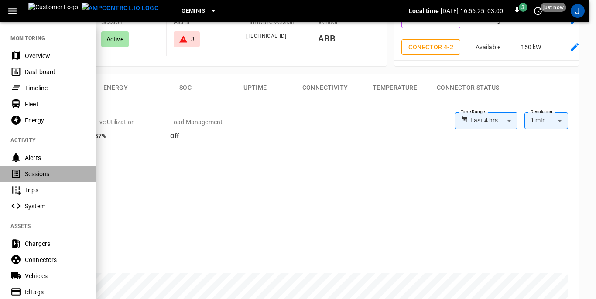
click at [29, 173] on div "Sessions" at bounding box center [55, 174] width 61 height 9
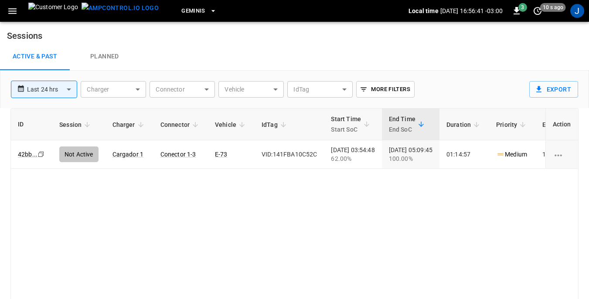
click at [11, 13] on icon "button" at bounding box center [12, 11] width 11 height 11
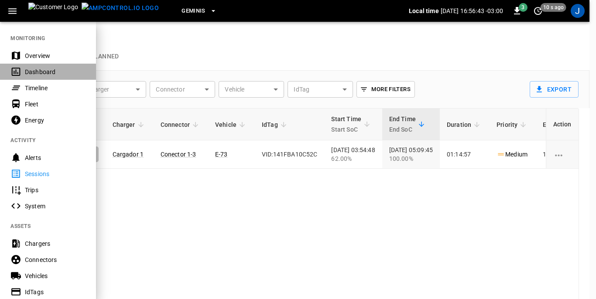
click at [44, 70] on div "Dashboard" at bounding box center [55, 72] width 61 height 9
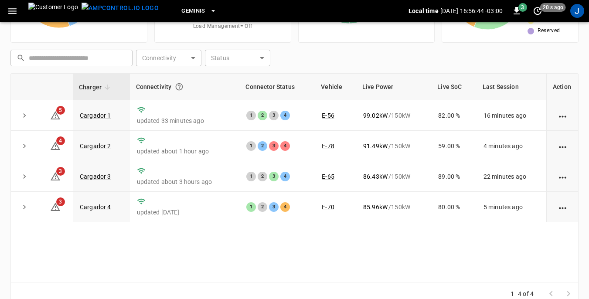
scroll to position [118, 0]
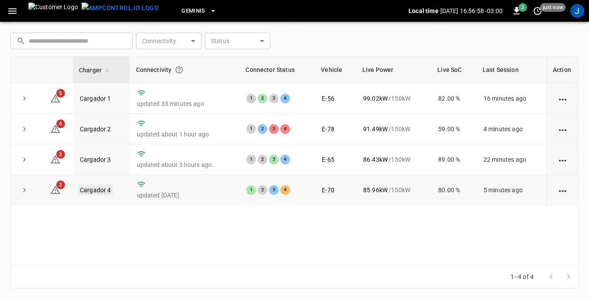
click at [92, 190] on link "Cargador 4" at bounding box center [95, 190] width 35 height 10
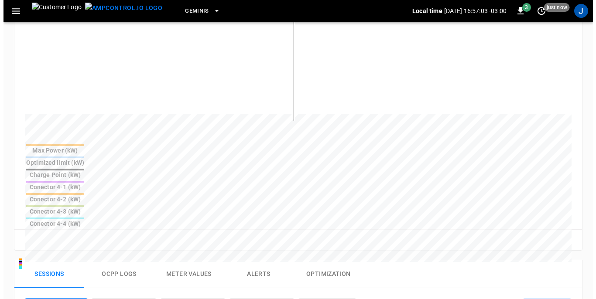
scroll to position [131, 0]
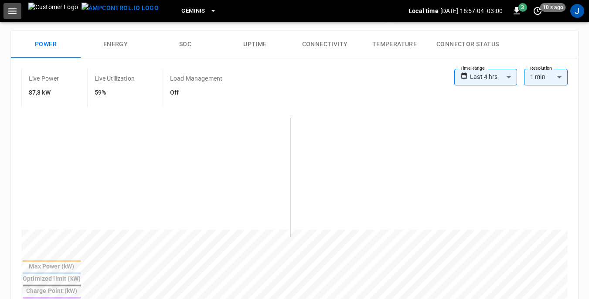
click at [13, 10] on icon "button" at bounding box center [12, 11] width 11 height 11
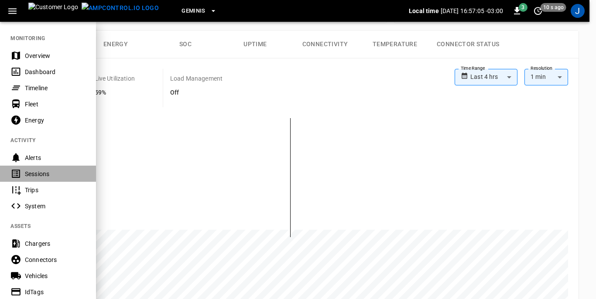
click at [30, 173] on div "Sessions" at bounding box center [55, 174] width 61 height 9
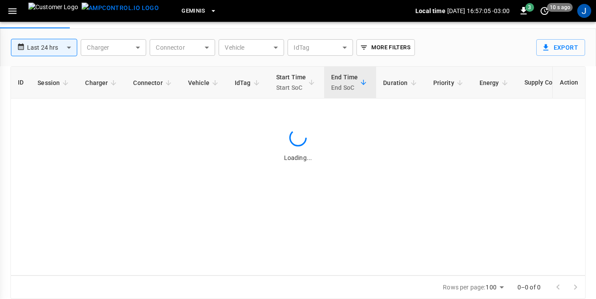
scroll to position [42, 0]
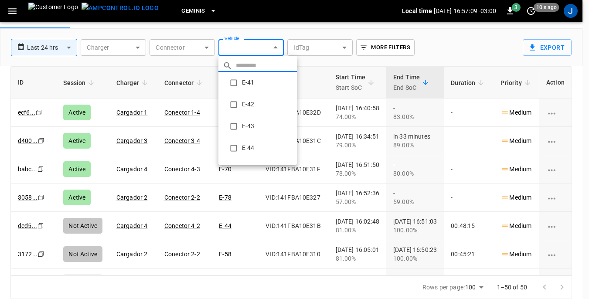
click at [273, 47] on body "**********" at bounding box center [294, 128] width 589 height 341
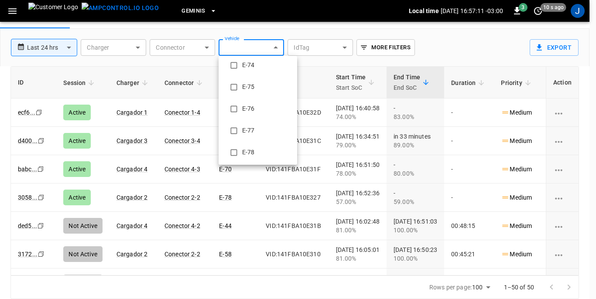
scroll to position [872, 0]
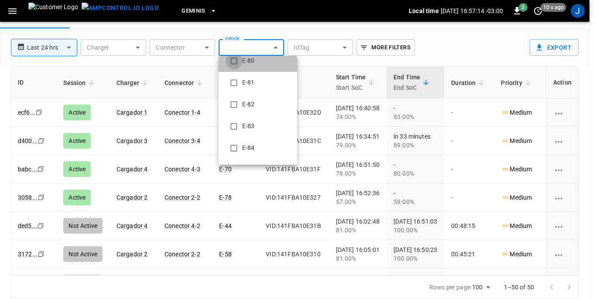
type input "**********"
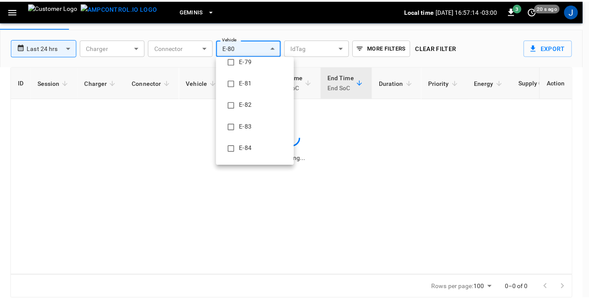
scroll to position [16, 0]
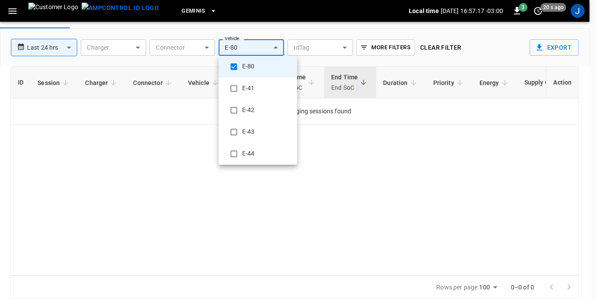
click at [137, 47] on div at bounding box center [298, 149] width 596 height 299
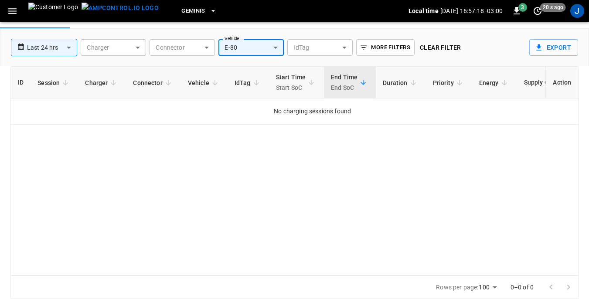
click at [137, 47] on body "**********" at bounding box center [294, 128] width 589 height 341
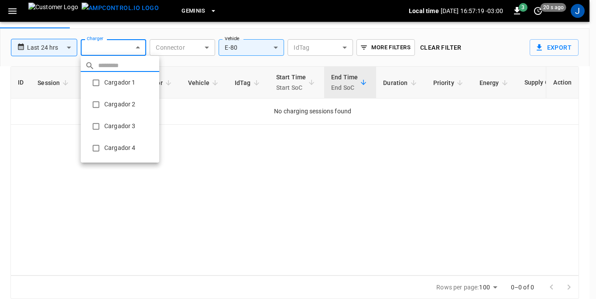
click at [112, 83] on li "Cargador 1" at bounding box center [120, 83] width 78 height 22
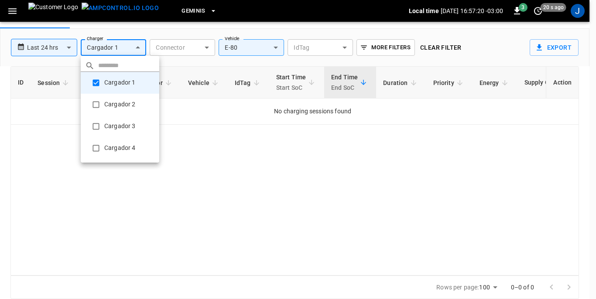
click at [104, 106] on li "Cargador 2" at bounding box center [120, 105] width 78 height 22
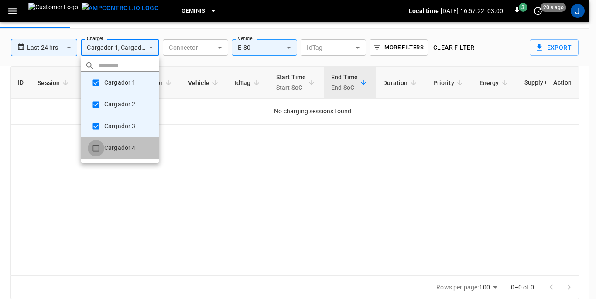
type input "**********"
click at [224, 191] on div at bounding box center [298, 149] width 596 height 299
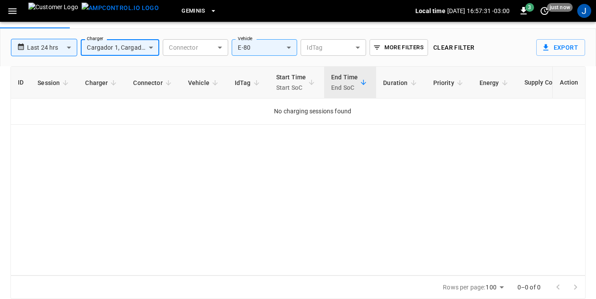
click at [67, 46] on body "**********" at bounding box center [298, 128] width 596 height 341
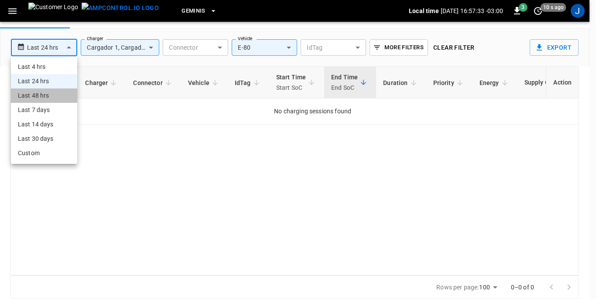
click at [41, 96] on li "Last 48 hrs" at bounding box center [44, 96] width 66 height 14
type input "**********"
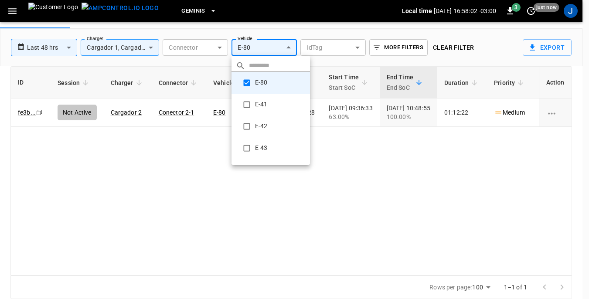
click at [290, 47] on body "**********" at bounding box center [294, 128] width 589 height 341
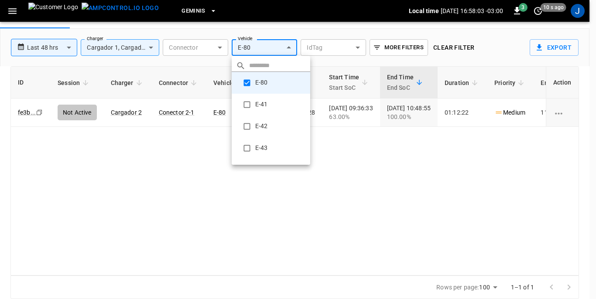
click at [262, 103] on li "E-41" at bounding box center [271, 105] width 78 height 22
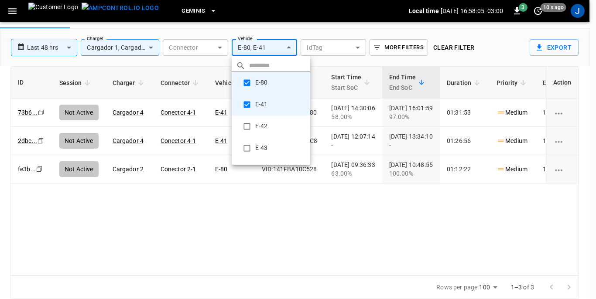
type input "**********"
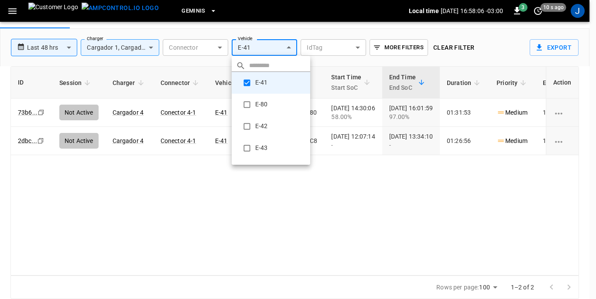
click at [354, 165] on div at bounding box center [298, 149] width 596 height 299
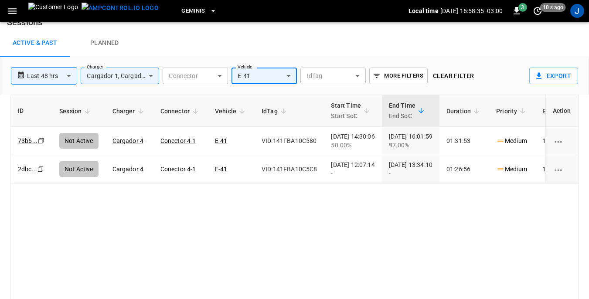
scroll to position [0, 0]
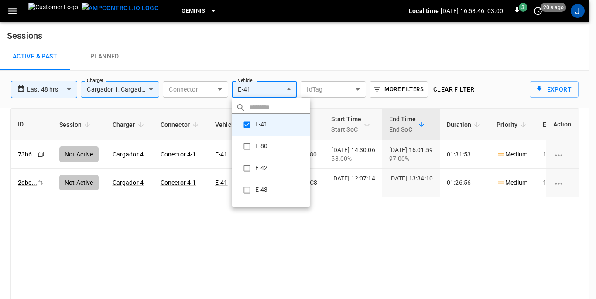
click at [265, 85] on body "**********" at bounding box center [298, 170] width 596 height 341
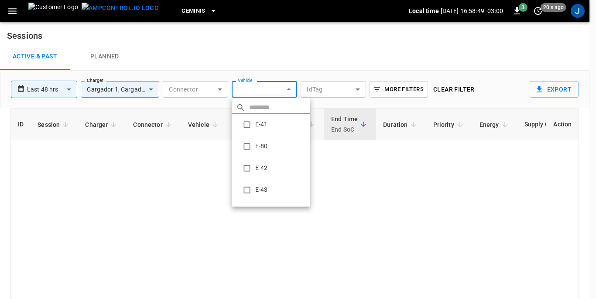
click at [381, 232] on div at bounding box center [298, 149] width 596 height 299
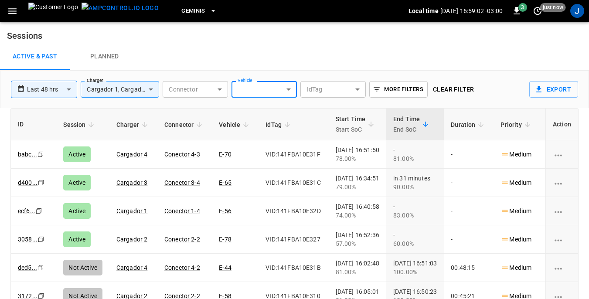
click at [288, 88] on body "**********" at bounding box center [294, 170] width 589 height 341
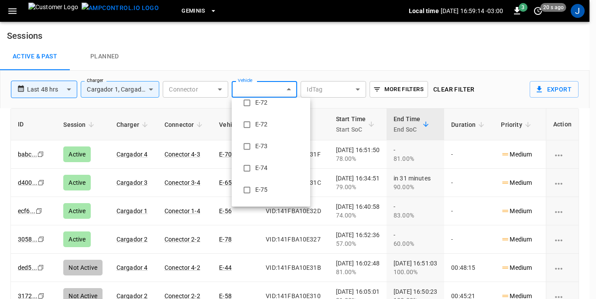
scroll to position [741, 0]
type input "**********"
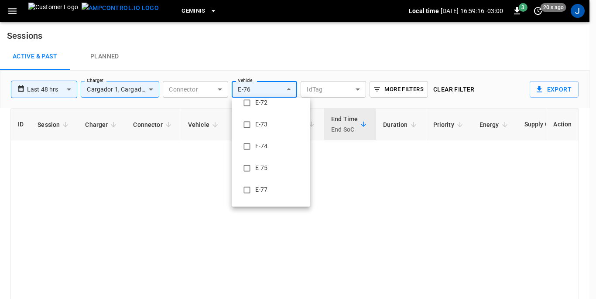
scroll to position [0, 0]
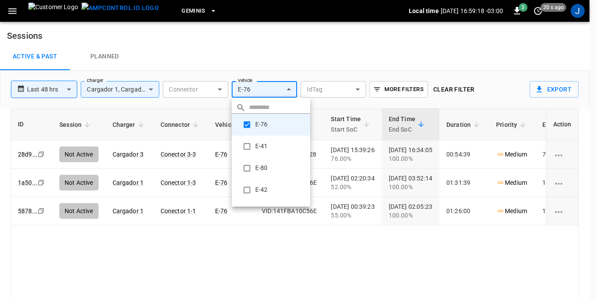
click at [264, 248] on div at bounding box center [298, 149] width 596 height 299
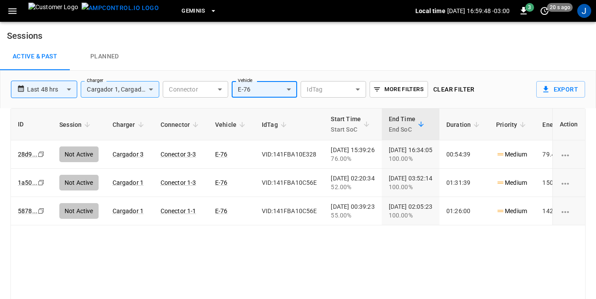
click at [287, 88] on body "**********" at bounding box center [298, 170] width 596 height 341
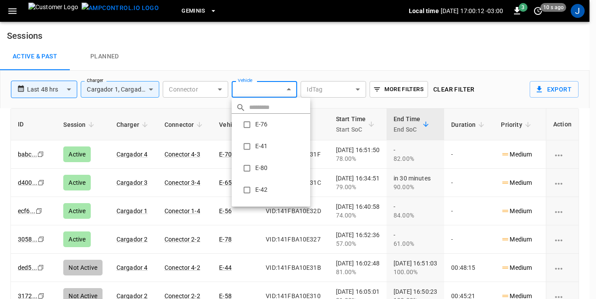
click at [290, 90] on div at bounding box center [298, 149] width 596 height 299
click at [290, 90] on body "**********" at bounding box center [298, 170] width 596 height 341
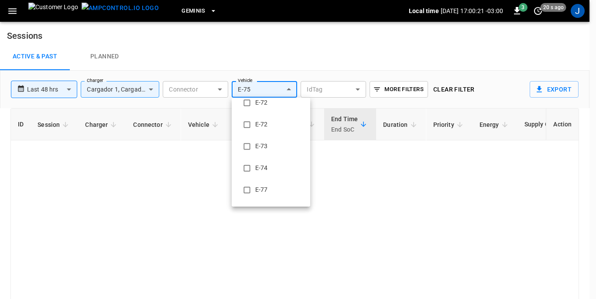
type input "**********"
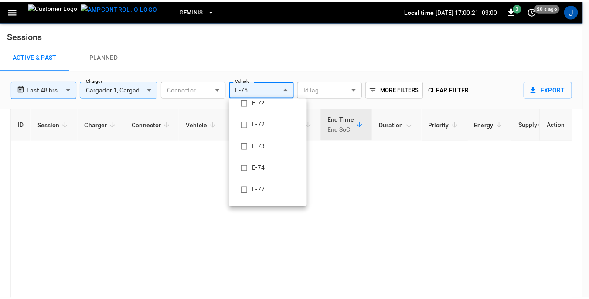
scroll to position [0, 0]
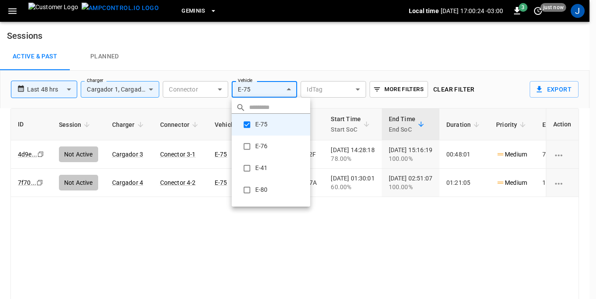
click at [412, 219] on div at bounding box center [298, 149] width 596 height 299
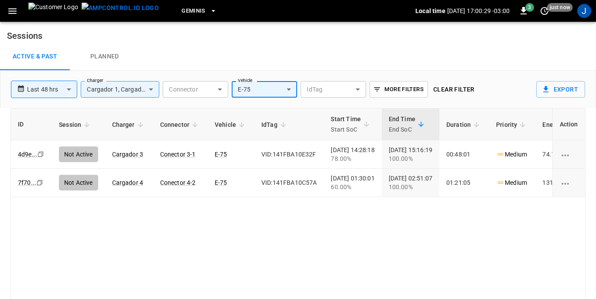
click at [289, 89] on body "**********" at bounding box center [298, 170] width 596 height 341
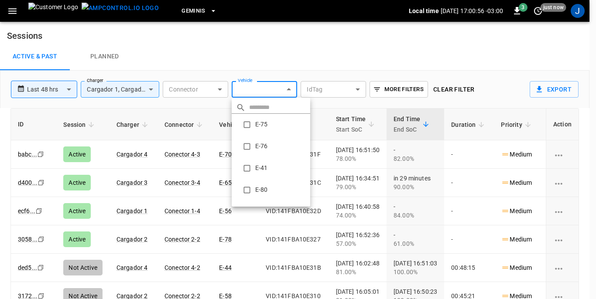
click at [276, 52] on div at bounding box center [298, 149] width 596 height 299
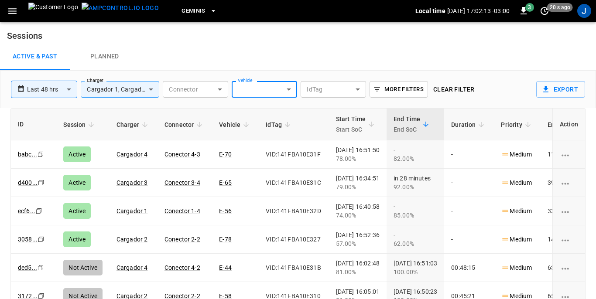
click at [289, 89] on body "**********" at bounding box center [298, 170] width 596 height 341
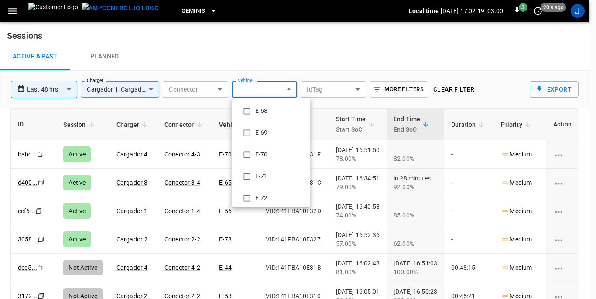
scroll to position [654, 0]
type input "**********"
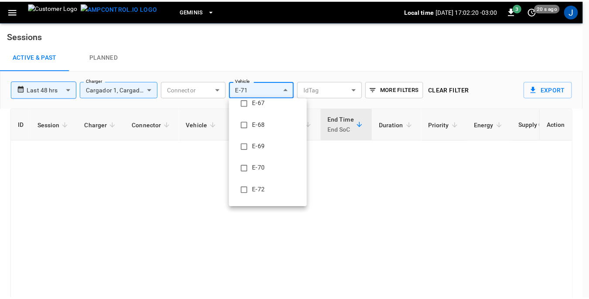
scroll to position [0, 0]
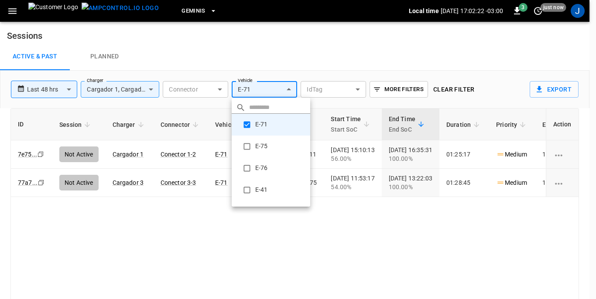
click at [381, 211] on div at bounding box center [298, 149] width 596 height 299
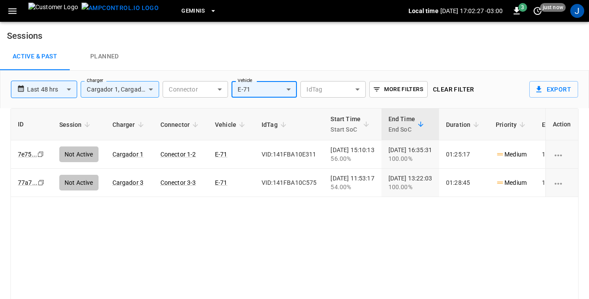
click at [289, 86] on body "**********" at bounding box center [294, 170] width 589 height 341
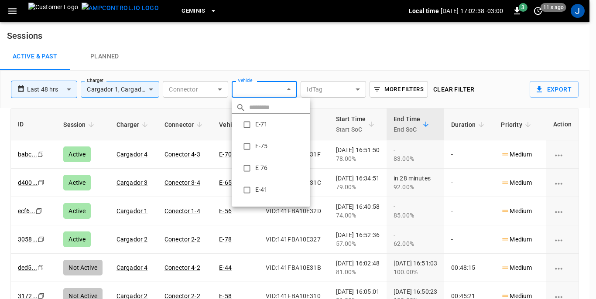
click at [472, 152] on div at bounding box center [298, 149] width 596 height 299
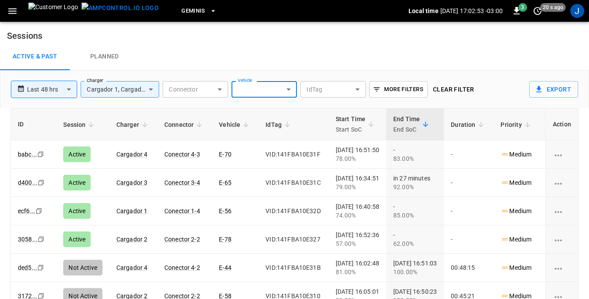
click at [288, 89] on body "**********" at bounding box center [294, 170] width 589 height 341
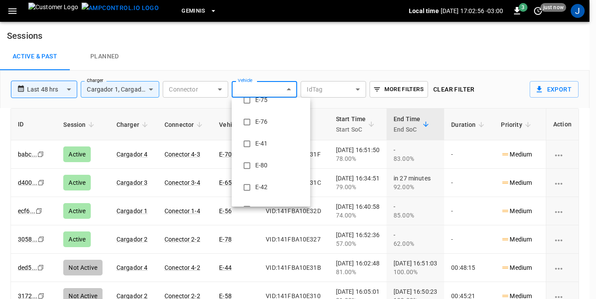
scroll to position [87, 0]
type input "**********"
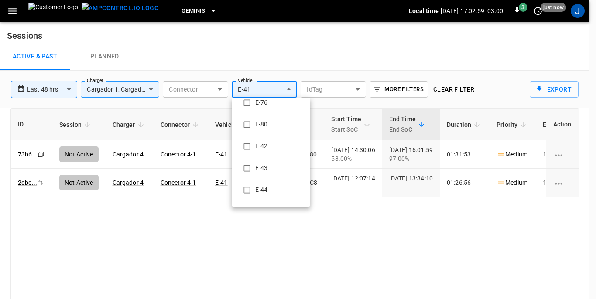
scroll to position [16, 0]
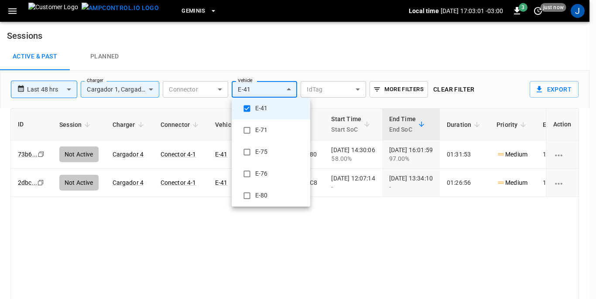
click at [377, 229] on div at bounding box center [298, 149] width 596 height 299
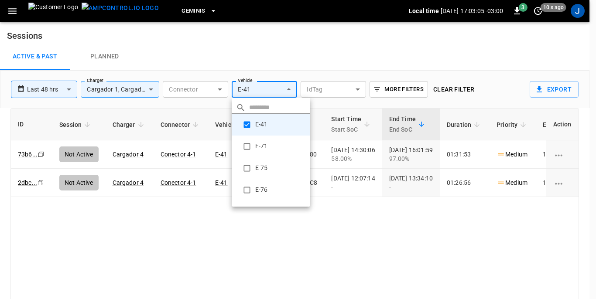
click at [289, 89] on body "**********" at bounding box center [298, 170] width 596 height 341
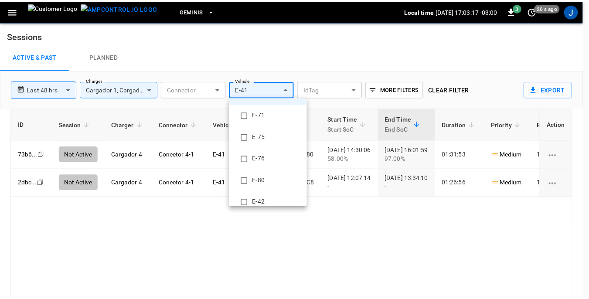
scroll to position [44, 0]
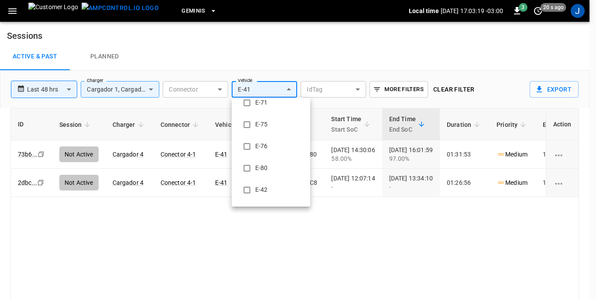
click at [372, 220] on div at bounding box center [298, 149] width 596 height 299
click at [290, 88] on body "**********" at bounding box center [298, 170] width 596 height 341
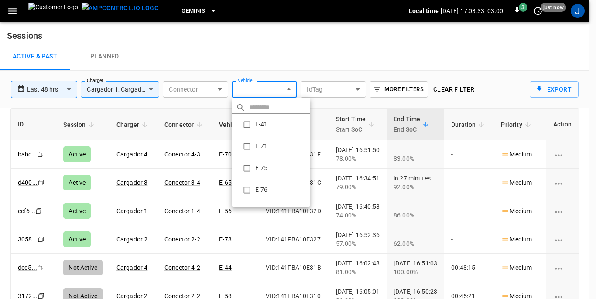
click at [582, 177] on div at bounding box center [298, 149] width 596 height 299
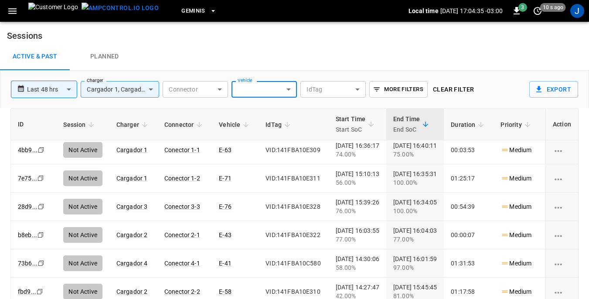
scroll to position [0, 0]
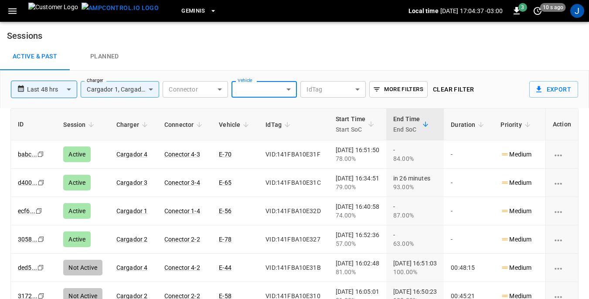
click at [324, 52] on div "Active & Past Planned" at bounding box center [294, 57] width 589 height 28
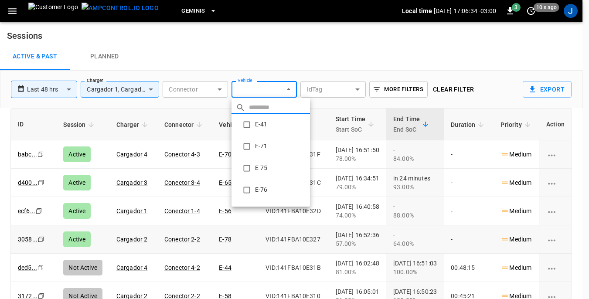
click at [288, 92] on body "**********" at bounding box center [294, 170] width 589 height 341
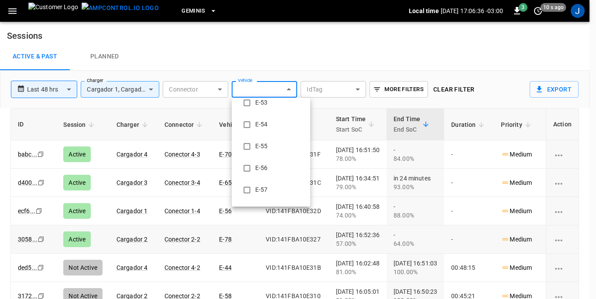
scroll to position [365, 0]
click at [284, 59] on div at bounding box center [298, 149] width 596 height 299
click at [289, 88] on body "**********" at bounding box center [298, 170] width 596 height 341
click at [270, 89] on div at bounding box center [298, 149] width 596 height 299
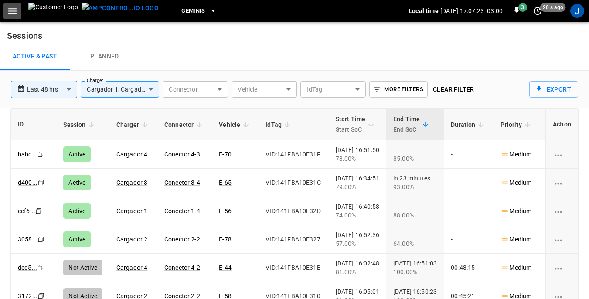
click at [12, 8] on icon "button" at bounding box center [12, 11] width 11 height 11
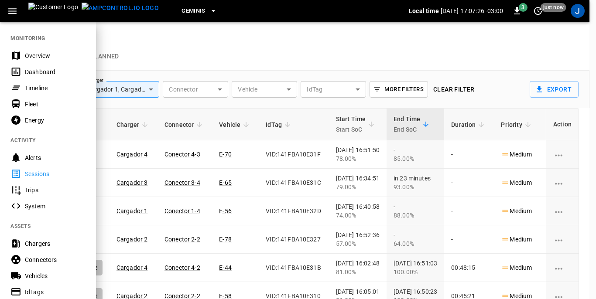
click at [35, 69] on div "Dashboard" at bounding box center [55, 72] width 61 height 9
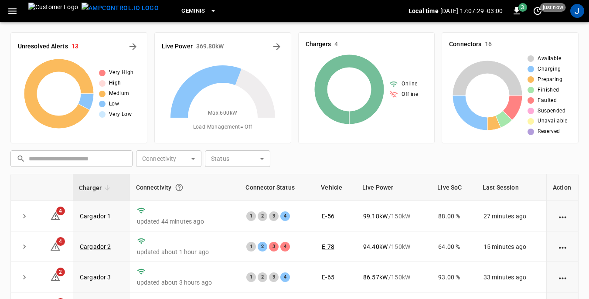
click at [12, 10] on icon "button" at bounding box center [12, 11] width 8 height 6
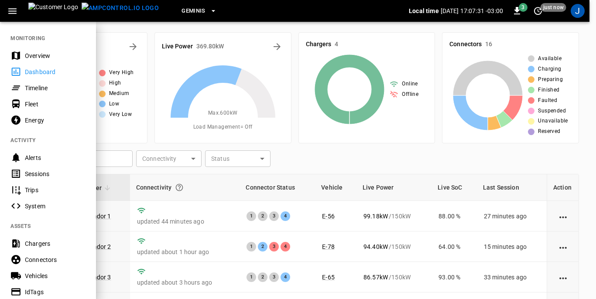
click at [33, 172] on div "Sessions" at bounding box center [55, 174] width 61 height 9
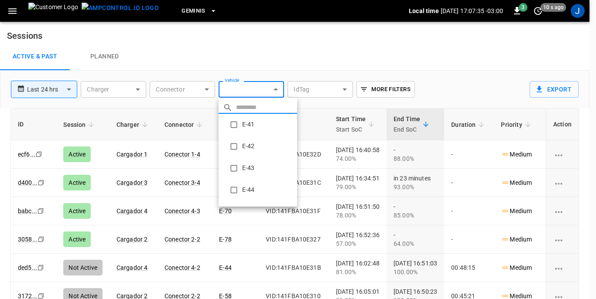
click at [273, 89] on body "**********" at bounding box center [298, 170] width 596 height 341
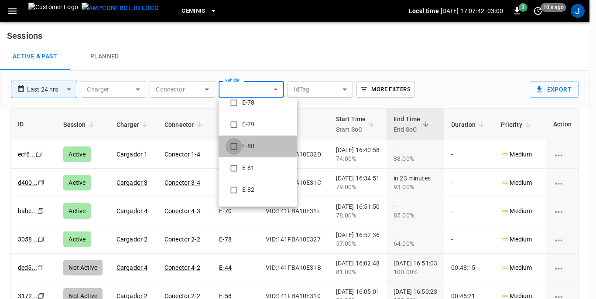
type input "**********"
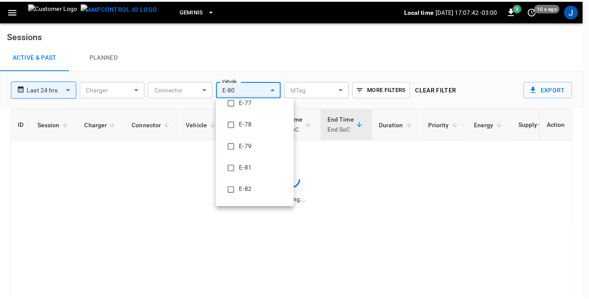
scroll to position [0, 0]
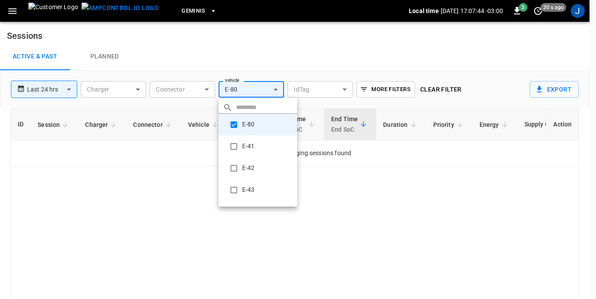
click at [363, 211] on div at bounding box center [298, 149] width 596 height 299
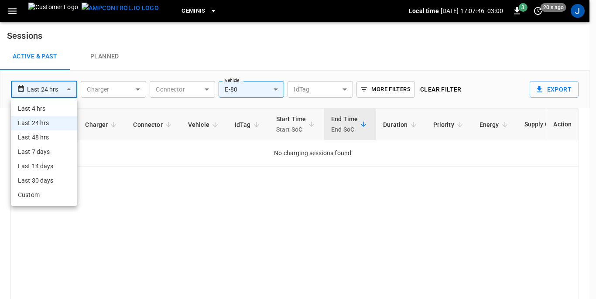
click at [71, 88] on body "**********" at bounding box center [298, 170] width 596 height 341
click at [44, 137] on li "Last 48 hrs" at bounding box center [44, 137] width 66 height 14
type input "**********"
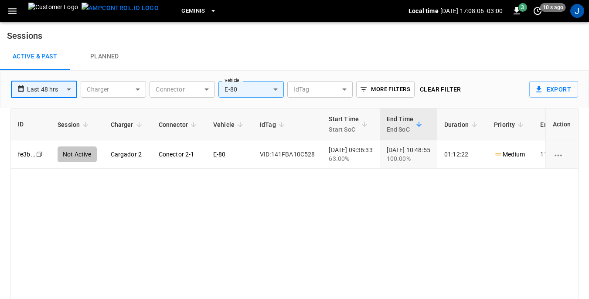
click at [13, 11] on icon "button" at bounding box center [12, 11] width 8 height 6
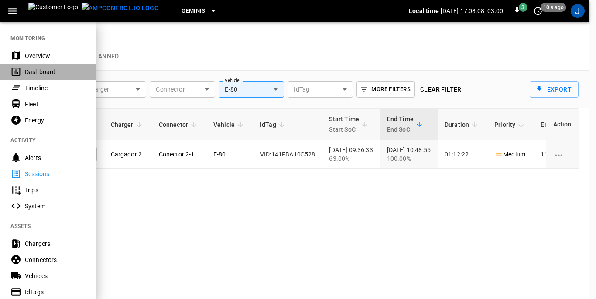
click at [37, 73] on div "Dashboard" at bounding box center [55, 72] width 61 height 9
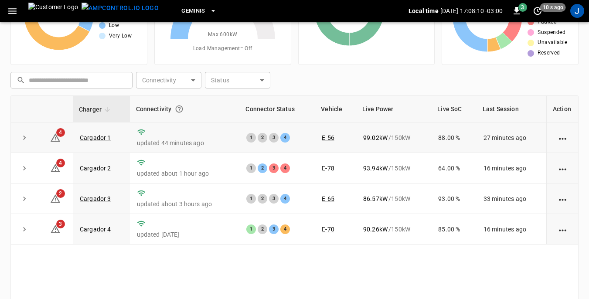
scroll to position [87, 0]
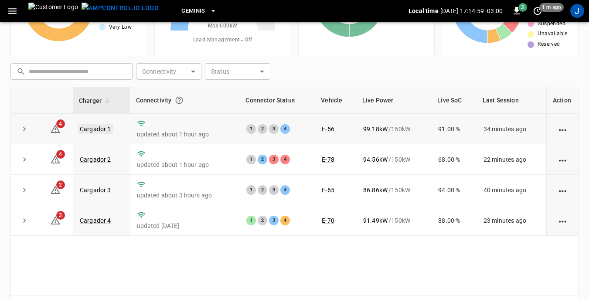
click at [100, 127] on link "Cargador 1" at bounding box center [95, 129] width 35 height 10
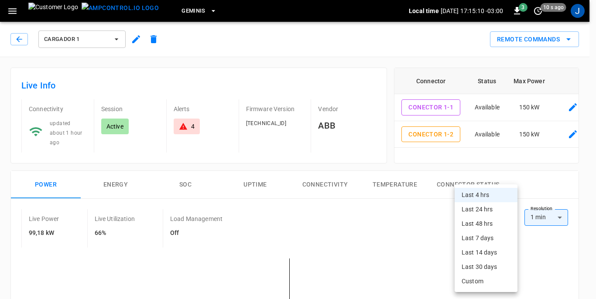
click at [479, 208] on li "Last 24 hrs" at bounding box center [485, 209] width 63 height 14
type input "**********"
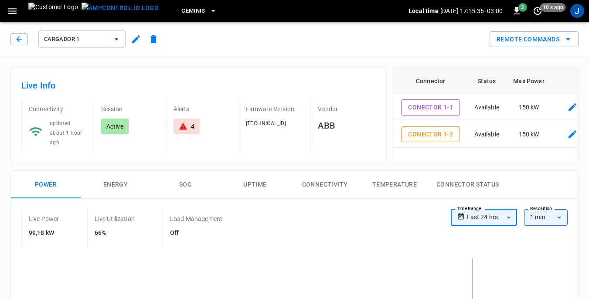
click at [116, 36] on icon "button" at bounding box center [116, 39] width 9 height 9
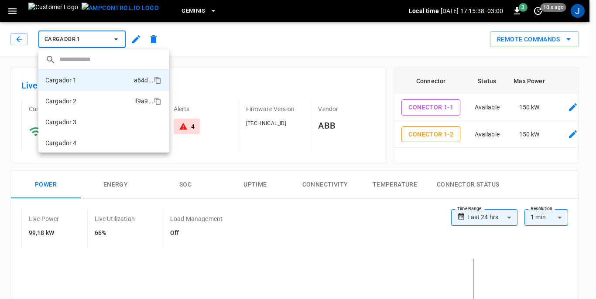
click at [83, 98] on li "Cargador 2 f9a9 ..." at bounding box center [103, 101] width 131 height 21
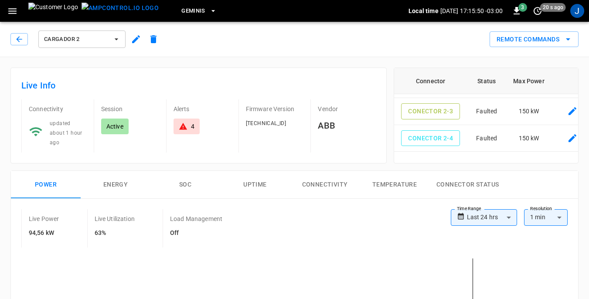
click at [117, 39] on icon "button" at bounding box center [116, 39] width 3 height 2
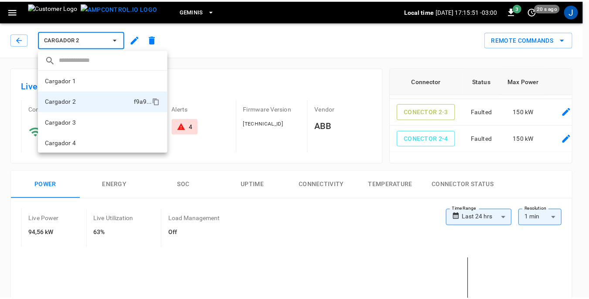
scroll to position [1, 0]
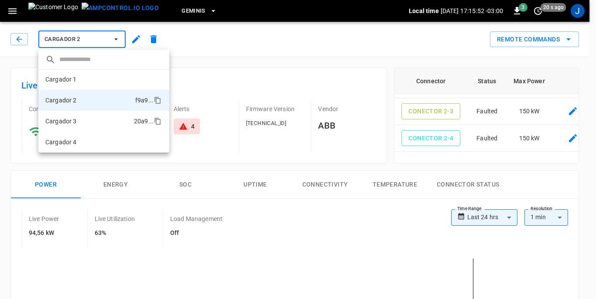
click at [71, 120] on p "Cargador 3" at bounding box center [60, 121] width 31 height 9
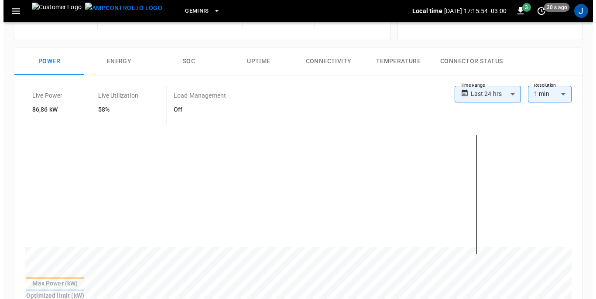
scroll to position [174, 0]
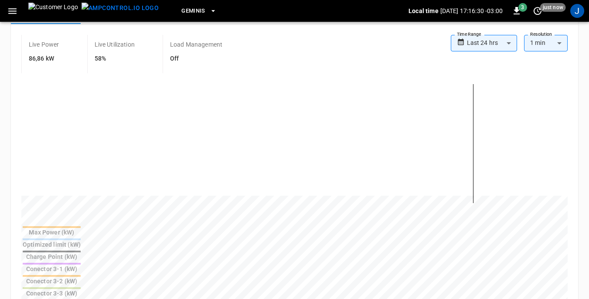
click at [15, 10] on icon "button" at bounding box center [12, 11] width 11 height 11
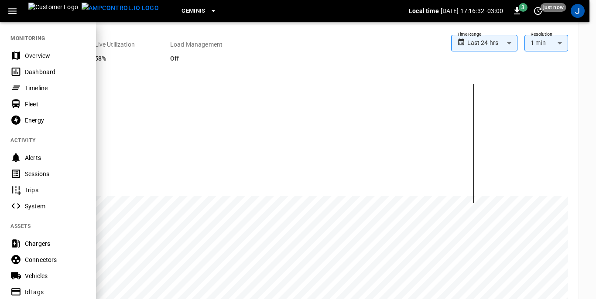
click at [35, 72] on div "Dashboard" at bounding box center [55, 72] width 61 height 9
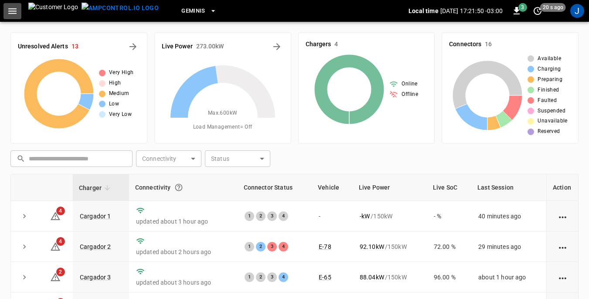
click at [12, 10] on icon "button" at bounding box center [12, 11] width 11 height 11
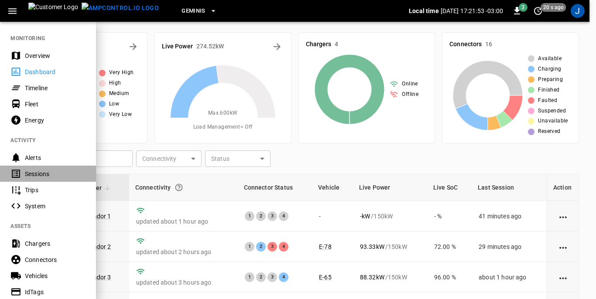
click at [33, 172] on div "Sessions" at bounding box center [55, 174] width 61 height 9
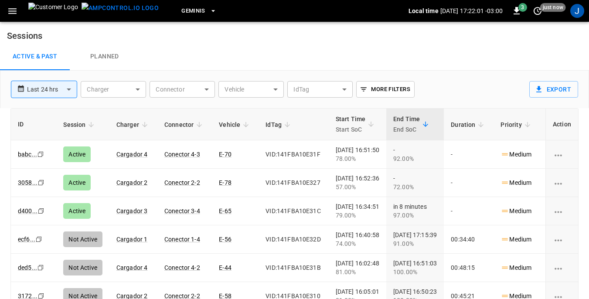
click at [13, 9] on icon "button" at bounding box center [12, 11] width 8 height 6
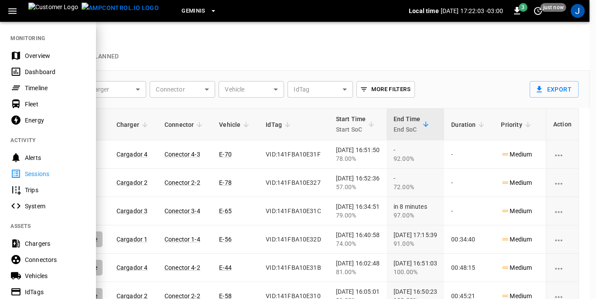
click at [32, 174] on div "Sessions" at bounding box center [55, 174] width 61 height 9
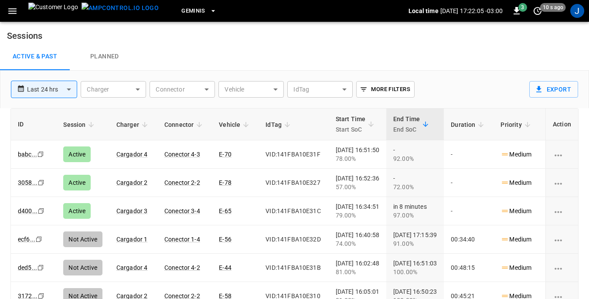
click at [260, 50] on div "Active & Past Planned" at bounding box center [294, 57] width 589 height 28
click at [11, 12] on icon "button" at bounding box center [12, 11] width 11 height 11
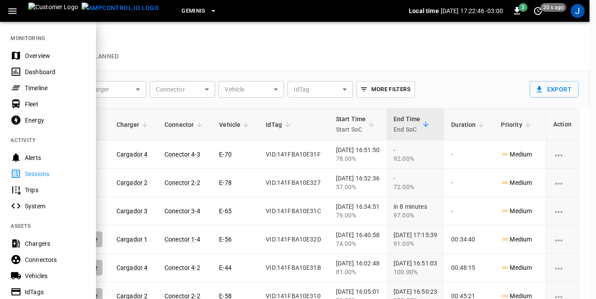
click at [42, 86] on div "Timeline" at bounding box center [55, 88] width 61 height 9
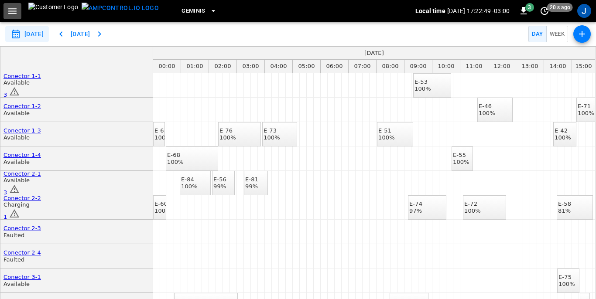
click at [15, 9] on icon "button" at bounding box center [12, 11] width 11 height 11
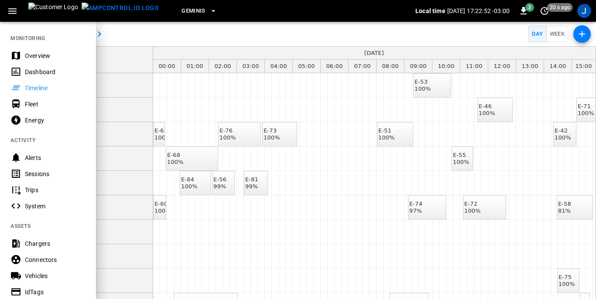
click at [246, 11] on div "Geminis" at bounding box center [290, 11] width 249 height 20
click at [583, 297] on div at bounding box center [298, 149] width 596 height 299
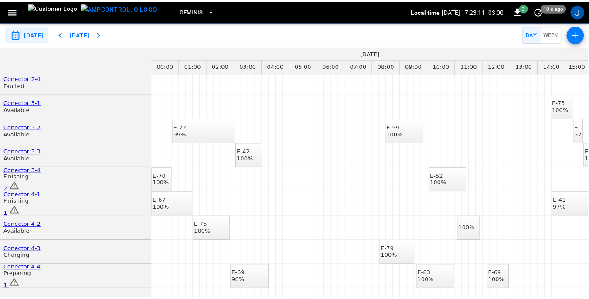
scroll to position [186, 0]
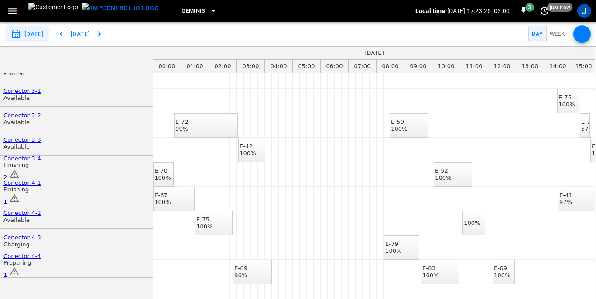
click at [94, 33] on button "Today" at bounding box center [80, 34] width 28 height 16
click at [14, 11] on icon "button" at bounding box center [12, 11] width 8 height 6
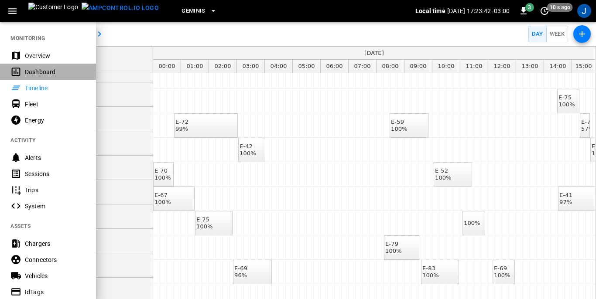
click at [34, 71] on div "Dashboard" at bounding box center [55, 72] width 61 height 9
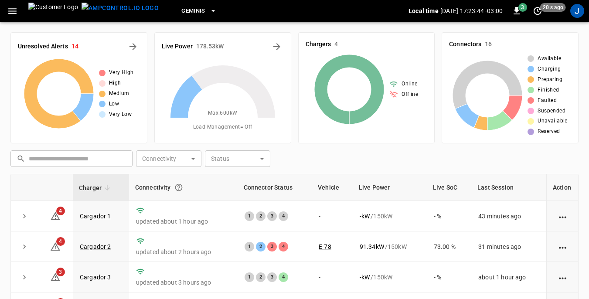
scroll to position [118, 0]
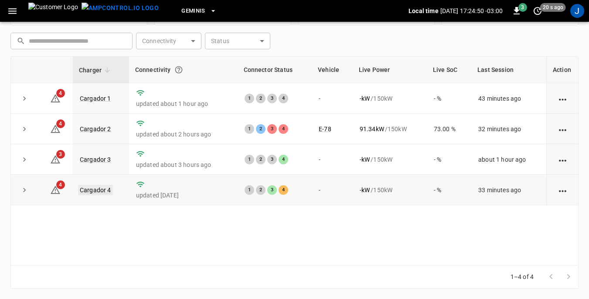
click at [92, 193] on link "Cargador 4" at bounding box center [95, 190] width 35 height 10
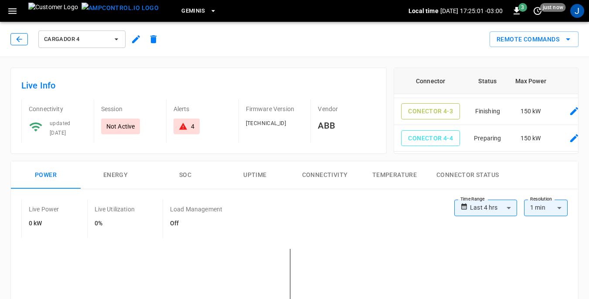
click at [17, 37] on icon "button" at bounding box center [19, 39] width 9 height 9
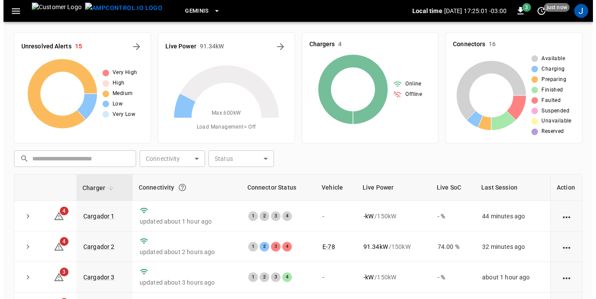
scroll to position [118, 0]
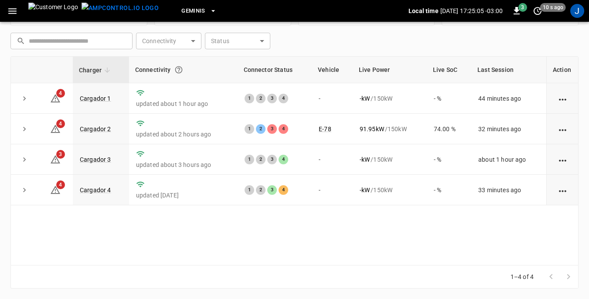
click at [14, 9] on icon "button" at bounding box center [12, 11] width 8 height 6
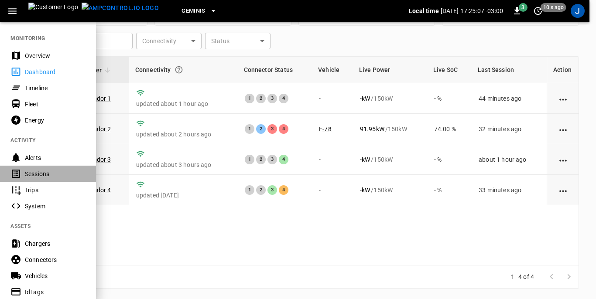
click at [32, 173] on div "Sessions" at bounding box center [55, 174] width 61 height 9
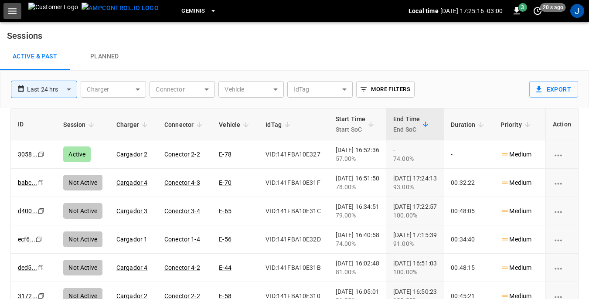
click at [13, 12] on icon "button" at bounding box center [12, 11] width 11 height 11
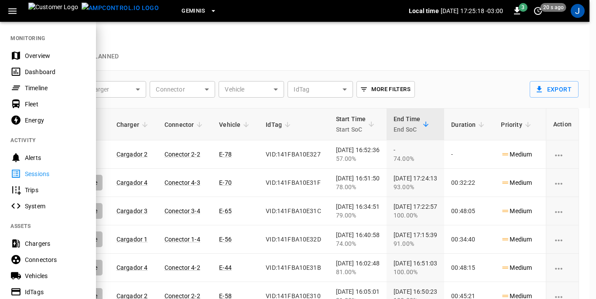
click at [37, 71] on div "Dashboard" at bounding box center [55, 72] width 61 height 9
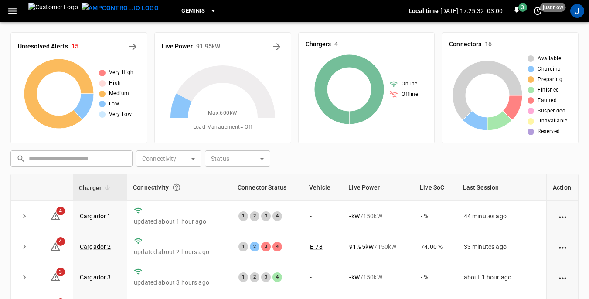
click at [16, 10] on icon "button" at bounding box center [12, 11] width 11 height 11
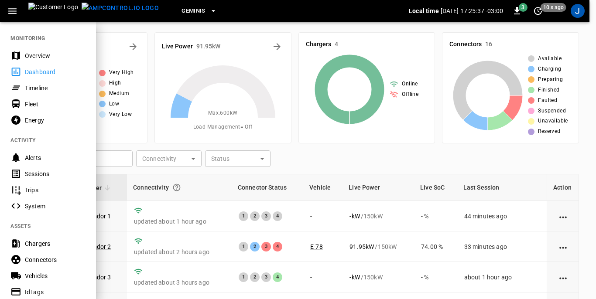
drag, startPoint x: 36, startPoint y: 173, endPoint x: 230, endPoint y: 145, distance: 196.1
click at [36, 173] on div "Sessions" at bounding box center [55, 174] width 61 height 9
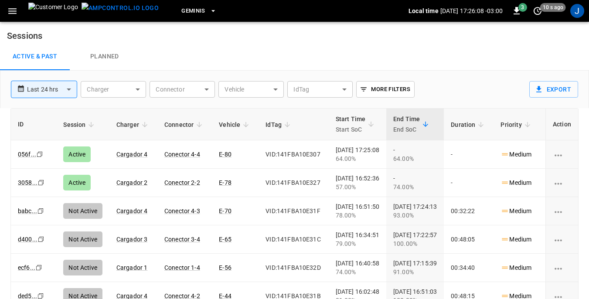
click at [13, 10] on icon "button" at bounding box center [12, 11] width 8 height 6
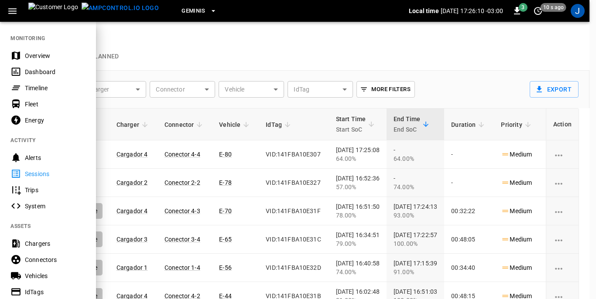
click at [29, 73] on div "Dashboard" at bounding box center [55, 72] width 61 height 9
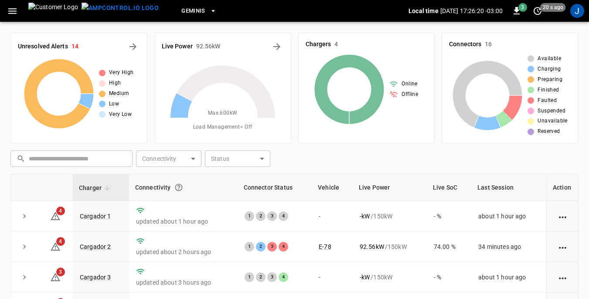
click at [14, 12] on icon "button" at bounding box center [12, 11] width 11 height 11
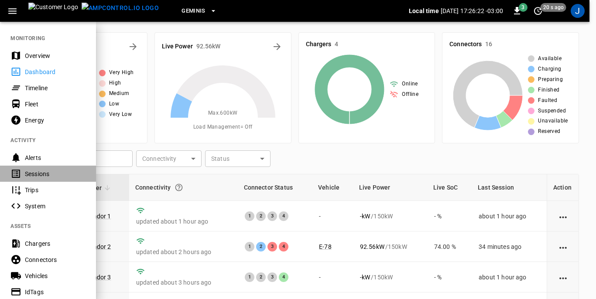
click at [27, 174] on div "Sessions" at bounding box center [55, 174] width 61 height 9
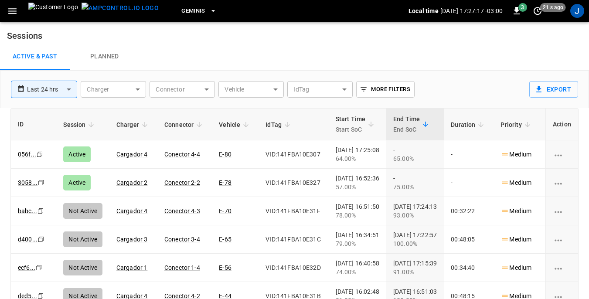
click at [11, 10] on icon "button" at bounding box center [12, 11] width 8 height 6
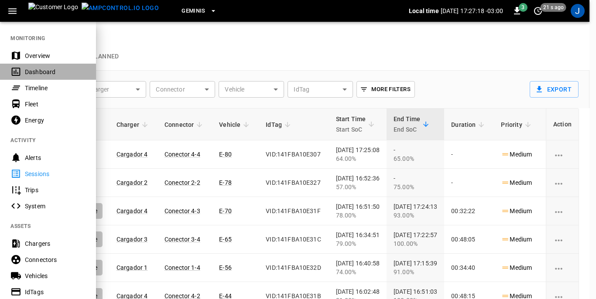
click at [32, 72] on div "Dashboard" at bounding box center [55, 72] width 61 height 9
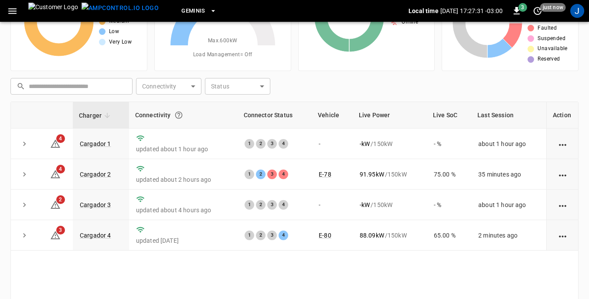
scroll to position [87, 0]
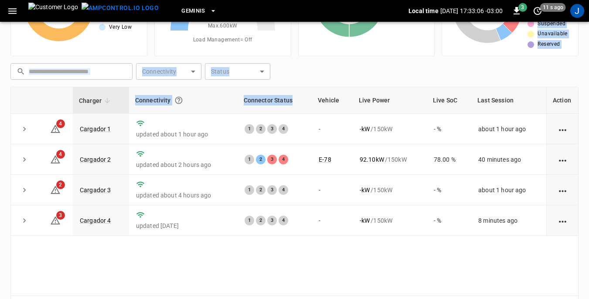
click at [303, 88] on div "Unresolved Alerts 13 Very High High Medium Low Very Low Live Power 92.10 kW Max…" at bounding box center [294, 128] width 568 height 381
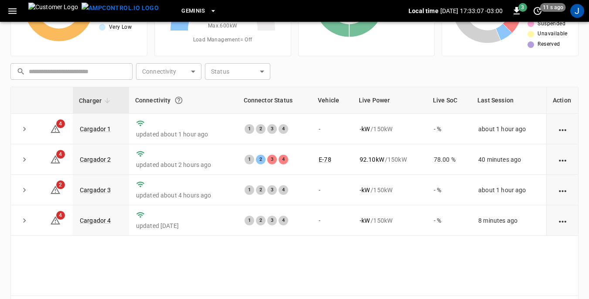
click at [320, 274] on div "Charger Connectivity Connector Status Vehicle Live Power Live SoC Last Session …" at bounding box center [294, 191] width 568 height 209
click at [92, 221] on link "Cargador 4" at bounding box center [95, 220] width 35 height 10
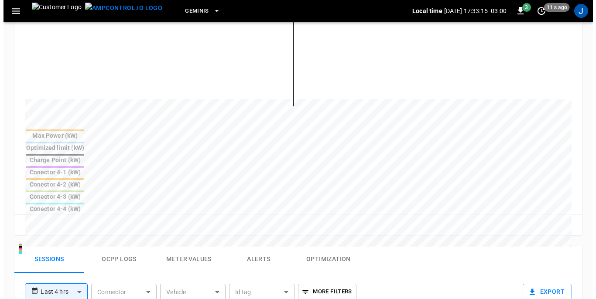
scroll to position [305, 0]
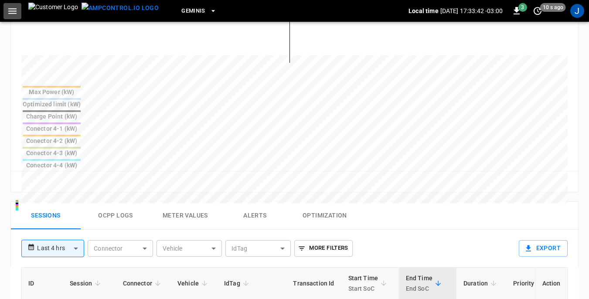
click at [14, 13] on icon "button" at bounding box center [12, 11] width 11 height 11
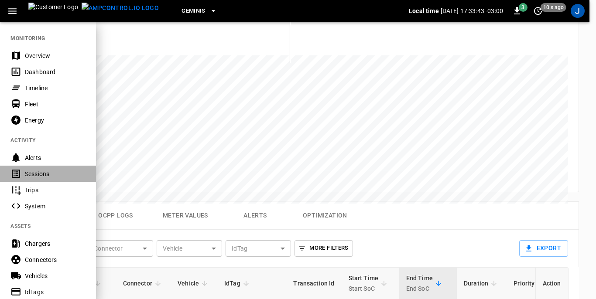
click at [37, 169] on div "Sessions" at bounding box center [48, 174] width 96 height 16
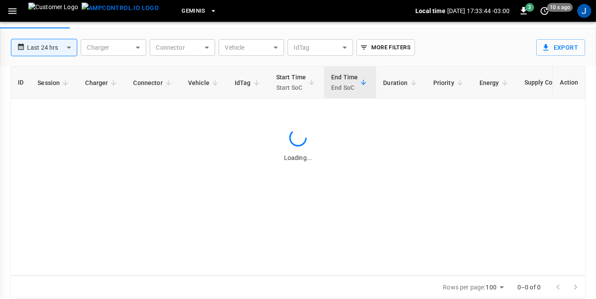
scroll to position [42, 0]
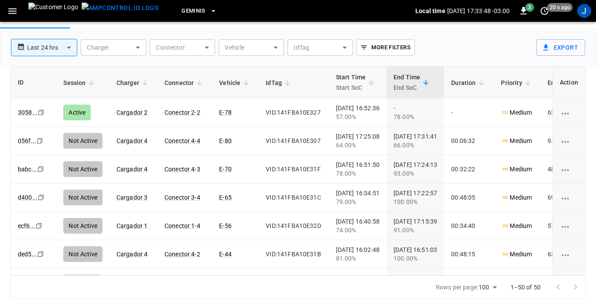
click at [275, 46] on body "**********" at bounding box center [298, 128] width 596 height 341
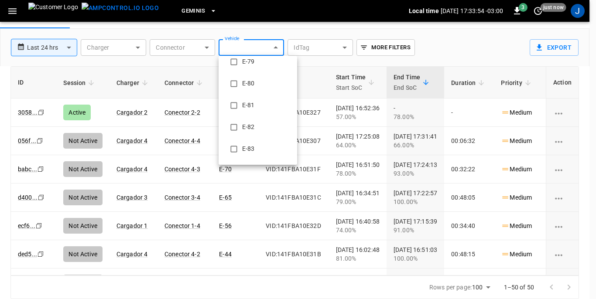
scroll to position [850, 0]
type input "**********"
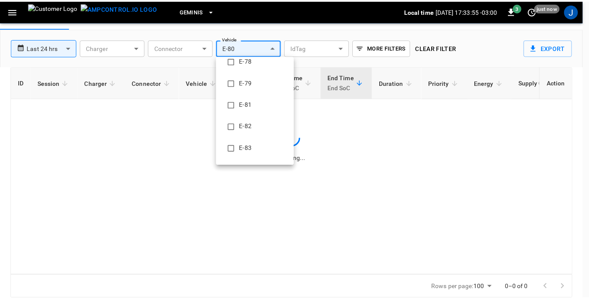
scroll to position [0, 0]
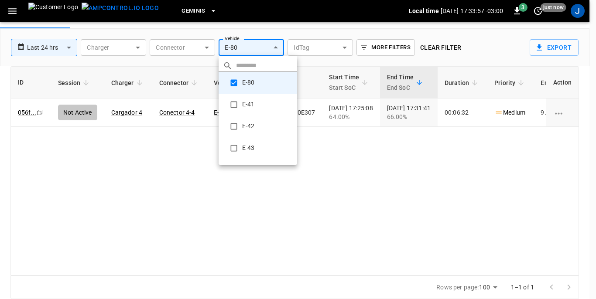
click at [364, 211] on div at bounding box center [298, 149] width 596 height 299
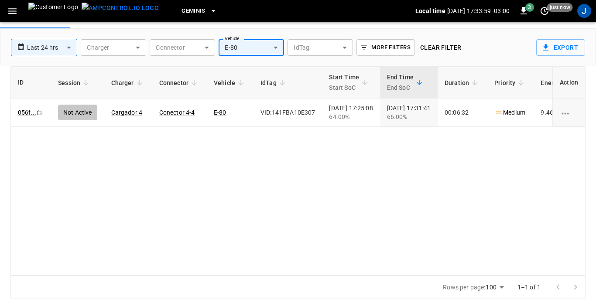
click at [70, 45] on body "**********" at bounding box center [298, 128] width 596 height 341
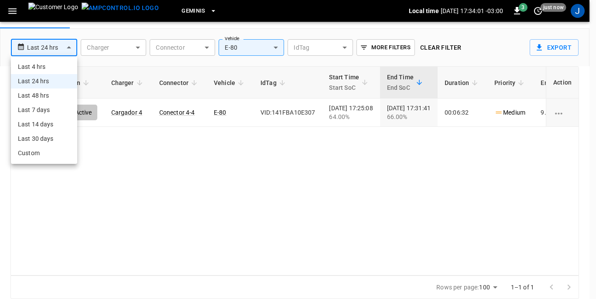
click at [43, 95] on li "Last 48 hrs" at bounding box center [44, 96] width 66 height 14
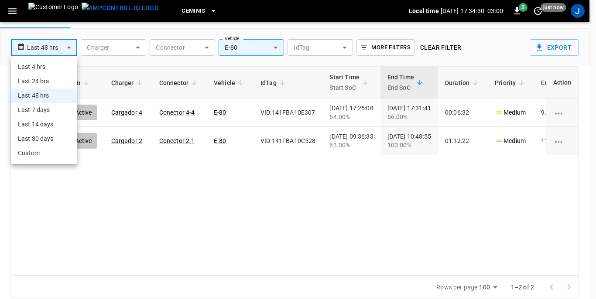
click at [70, 44] on body "**********" at bounding box center [298, 128] width 596 height 341
click at [45, 114] on li "Last 7 days" at bounding box center [44, 110] width 66 height 14
type input "**********"
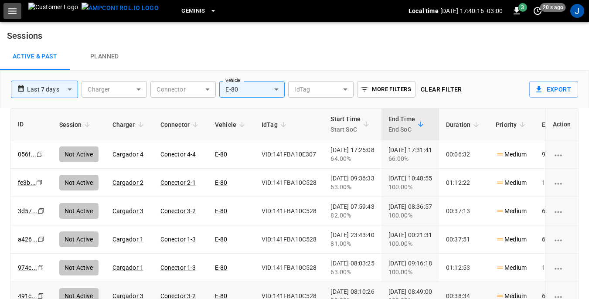
click at [15, 11] on icon "button" at bounding box center [12, 11] width 8 height 6
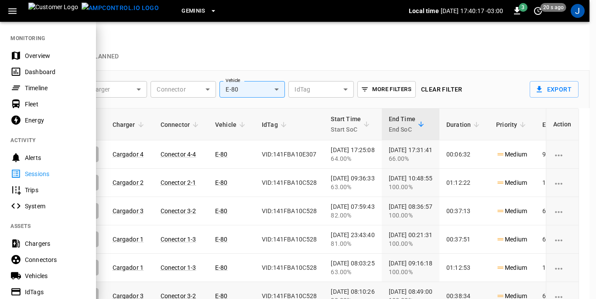
click at [38, 72] on div "Dashboard" at bounding box center [55, 72] width 61 height 9
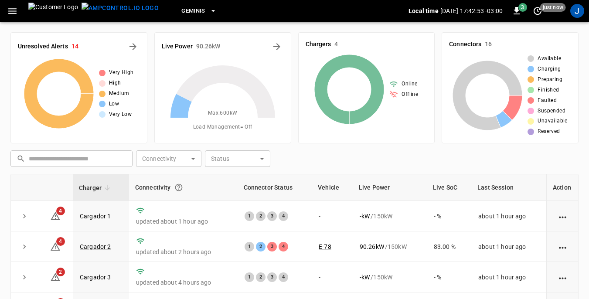
click at [12, 10] on icon "button" at bounding box center [12, 11] width 8 height 6
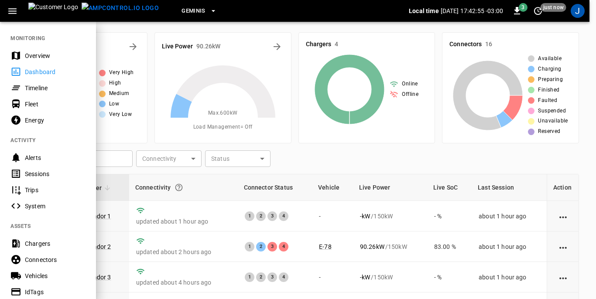
click at [35, 174] on div "Sessions" at bounding box center [55, 174] width 61 height 9
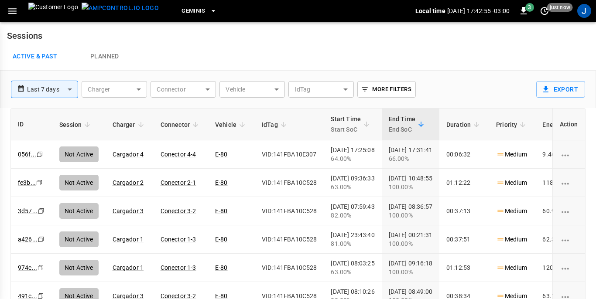
type input "**********"
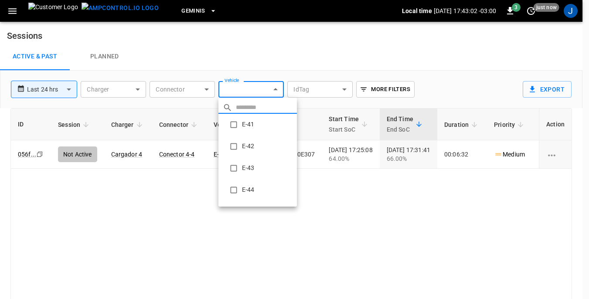
click at [276, 90] on body "**********" at bounding box center [294, 170] width 589 height 341
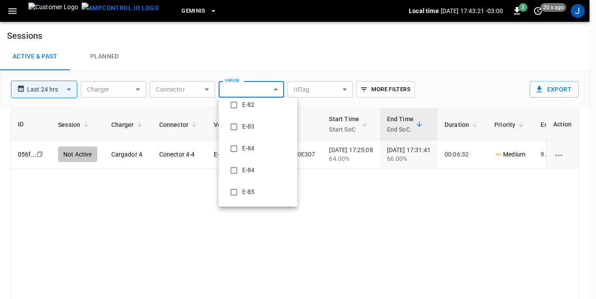
scroll to position [870, 0]
type input "**********"
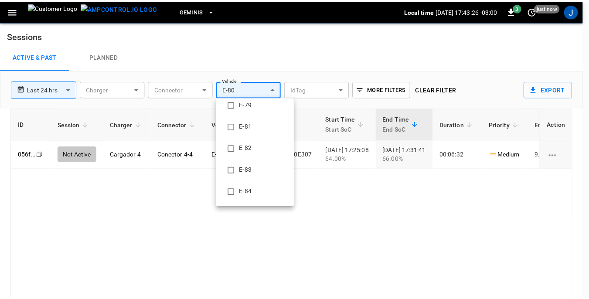
scroll to position [16, 0]
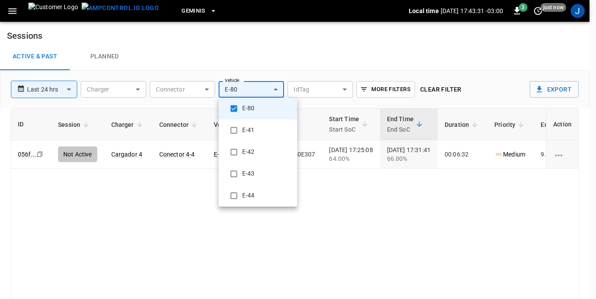
click at [136, 88] on div at bounding box center [298, 149] width 596 height 299
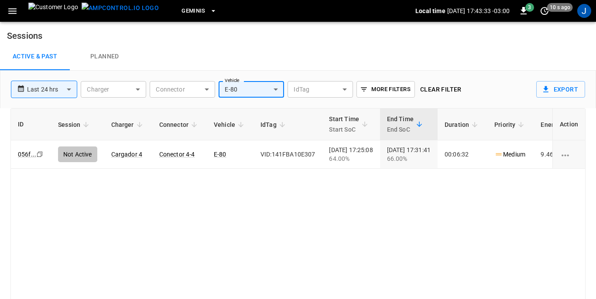
click at [136, 90] on body "**********" at bounding box center [298, 170] width 596 height 341
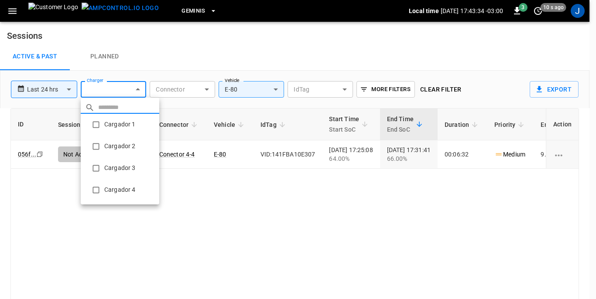
click at [117, 126] on li "Cargador 1" at bounding box center [120, 125] width 78 height 22
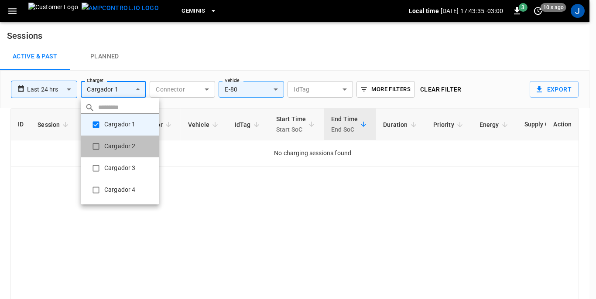
click at [113, 146] on li "Cargador 2" at bounding box center [120, 147] width 78 height 22
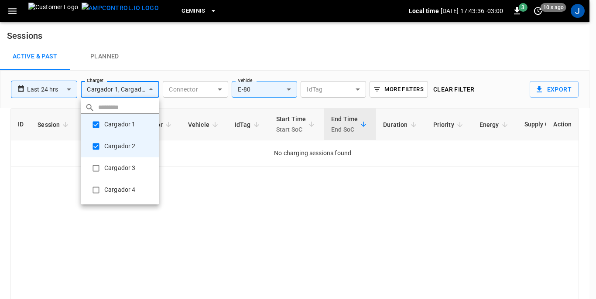
click at [109, 170] on li "Cargador 3" at bounding box center [120, 168] width 78 height 22
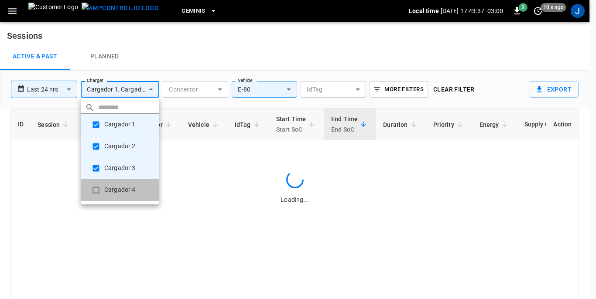
click at [108, 188] on li "Cargador 4" at bounding box center [120, 190] width 78 height 22
type input "**********"
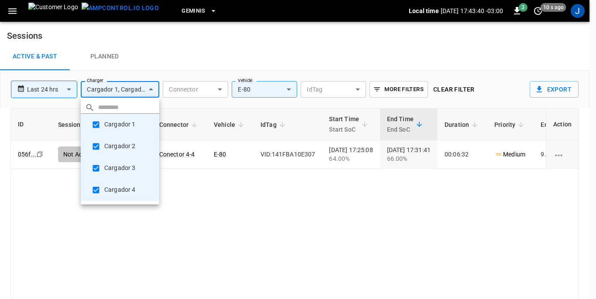
drag, startPoint x: 70, startPoint y: 86, endPoint x: 70, endPoint y: 91, distance: 4.4
click at [70, 91] on div at bounding box center [298, 149] width 596 height 299
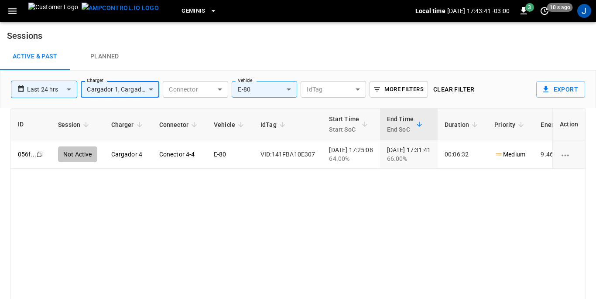
click at [69, 89] on body "**********" at bounding box center [298, 170] width 596 height 341
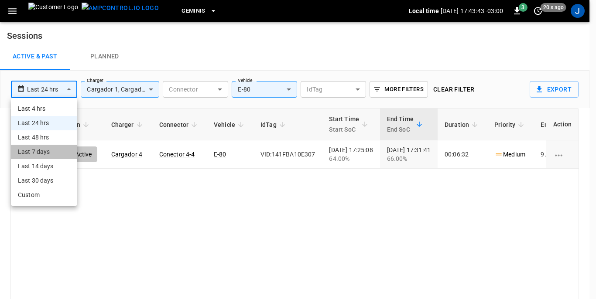
click at [44, 146] on li "Last 7 days" at bounding box center [44, 152] width 66 height 14
type input "**********"
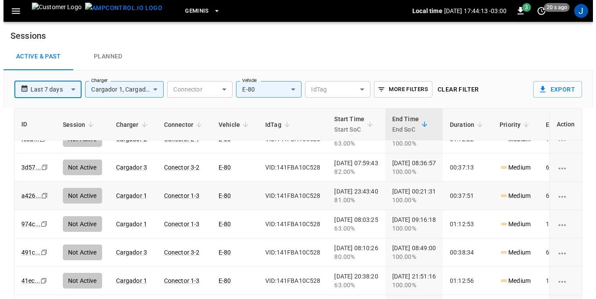
scroll to position [0, 0]
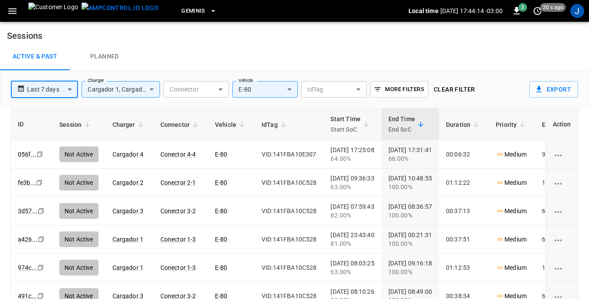
click at [14, 10] on icon "button" at bounding box center [12, 11] width 11 height 11
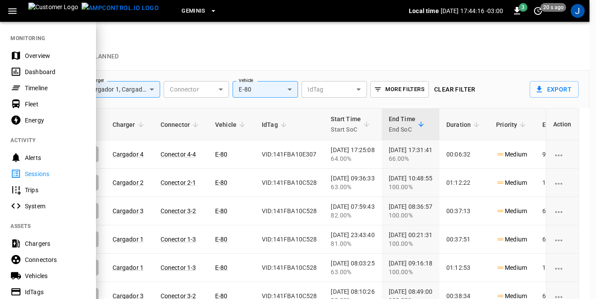
click at [34, 72] on div "Dashboard" at bounding box center [55, 72] width 61 height 9
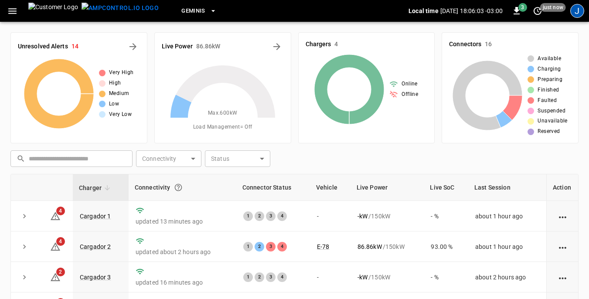
click at [579, 11] on div "J" at bounding box center [577, 11] width 14 height 14
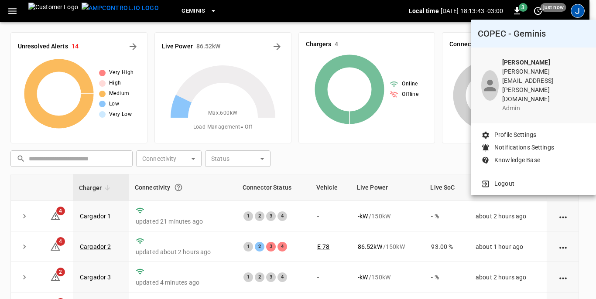
click at [13, 11] on div at bounding box center [298, 149] width 596 height 299
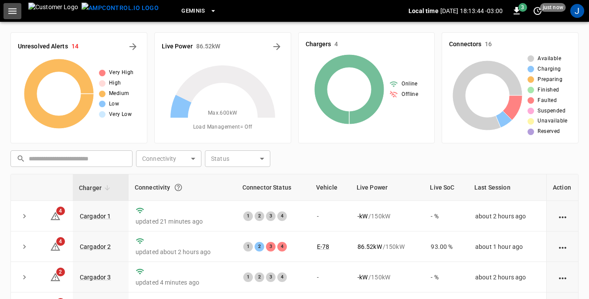
click at [13, 11] on icon "button" at bounding box center [12, 11] width 8 height 6
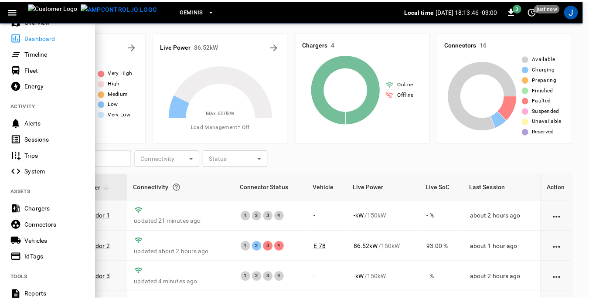
scroll to position [44, 0]
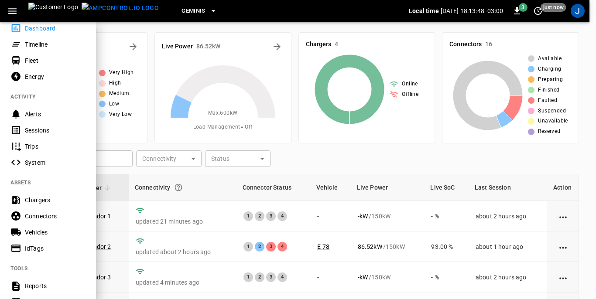
click at [32, 231] on div "Vehicles" at bounding box center [55, 232] width 61 height 9
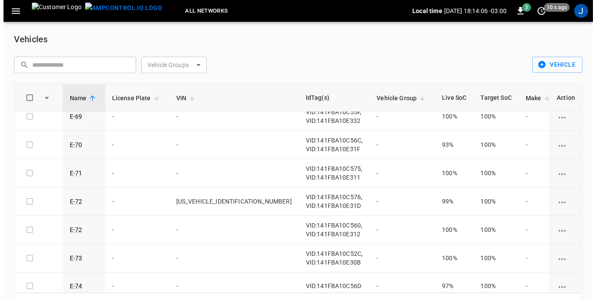
scroll to position [785, 0]
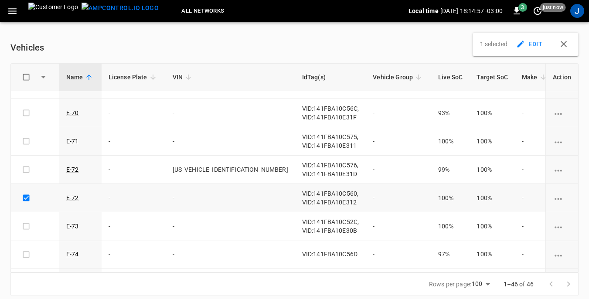
click at [555, 200] on icon "vehicle options" at bounding box center [558, 199] width 7 height 2
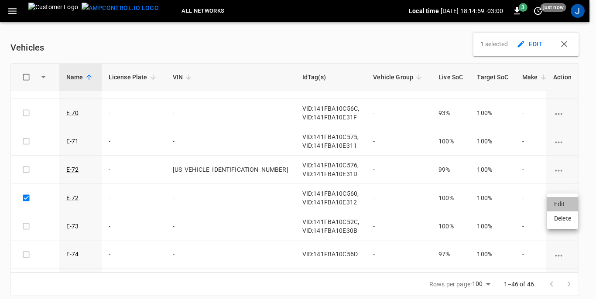
click at [562, 206] on li "Edit" at bounding box center [562, 204] width 31 height 14
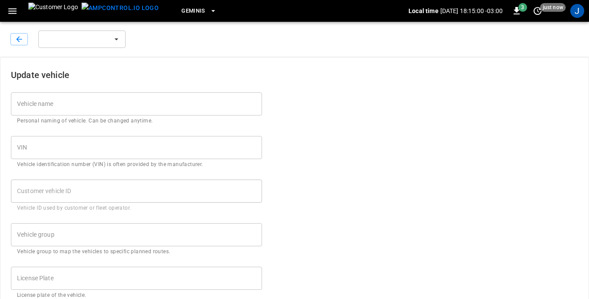
type input "****"
type input "***"
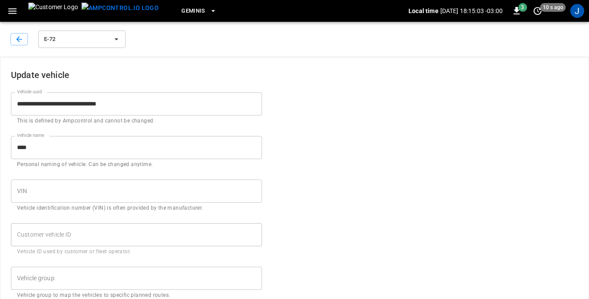
click at [39, 150] on input "****" at bounding box center [136, 147] width 251 height 23
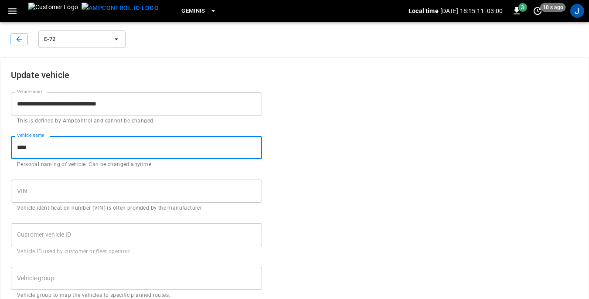
type input "****"
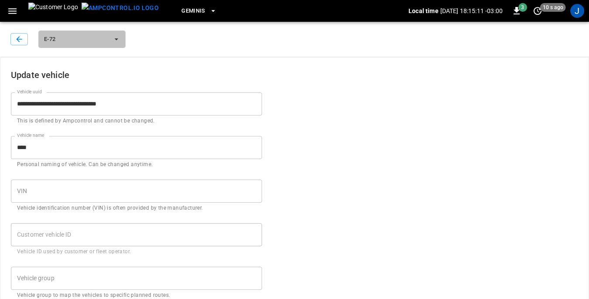
click at [66, 38] on span "E-72" at bounding box center [76, 39] width 65 height 10
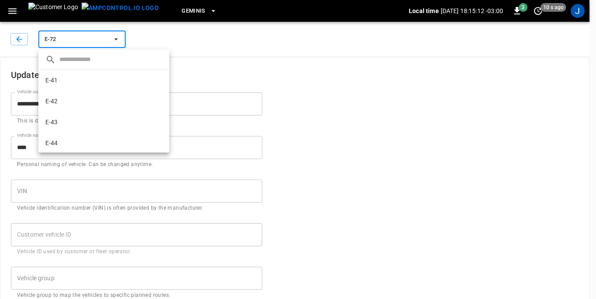
scroll to position [643, 0]
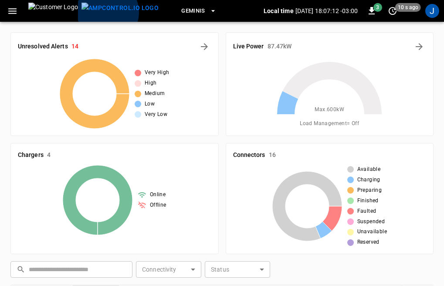
click at [86, 12] on img "menu" at bounding box center [120, 8] width 77 height 11
drag, startPoint x: 284, startPoint y: 0, endPoint x: 186, endPoint y: 138, distance: 169.1
click at [186, 138] on div "Chargers 4 Online Offline" at bounding box center [110, 195] width 215 height 118
drag, startPoint x: 218, startPoint y: 46, endPoint x: 347, endPoint y: 43, distance: 128.2
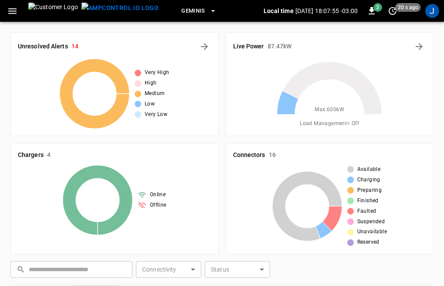
click at [347, 43] on div "Live Power 87.47 kW" at bounding box center [330, 47] width 194 height 14
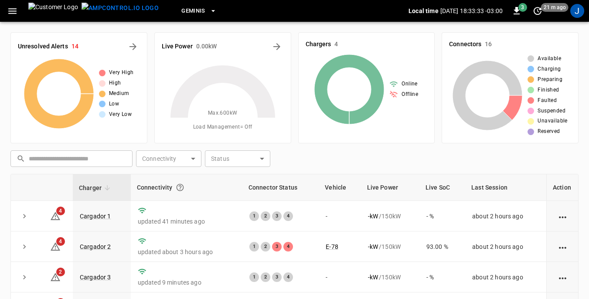
scroll to position [87, 0]
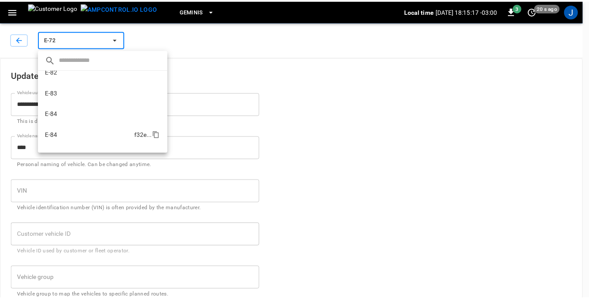
scroll to position [880, 0]
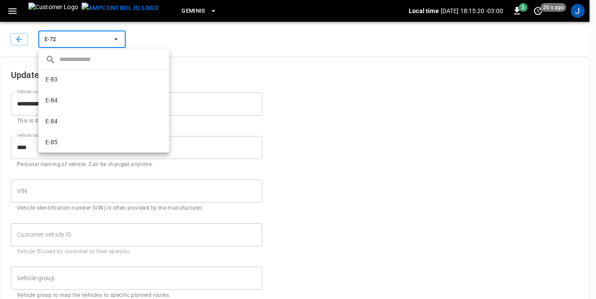
click at [386, 177] on div at bounding box center [298, 149] width 596 height 299
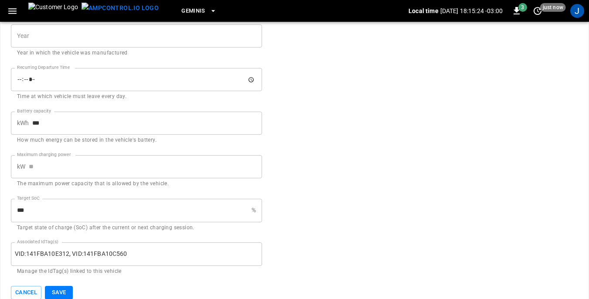
scroll to position [428, 0]
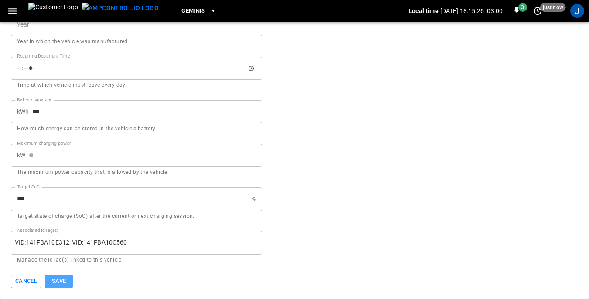
click at [59, 279] on button "Save" at bounding box center [59, 282] width 28 height 14
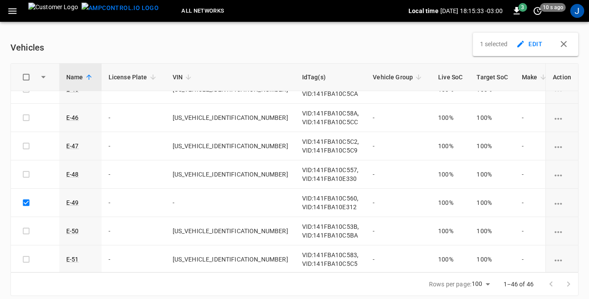
scroll to position [131, 0]
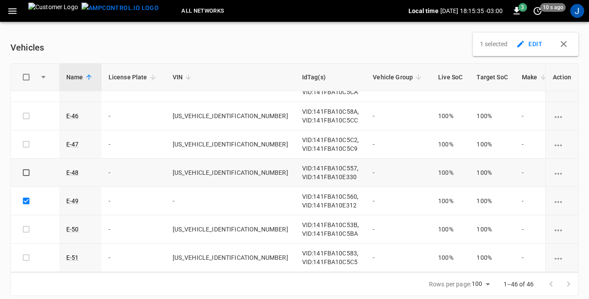
click at [545, 186] on td at bounding box center [561, 173] width 33 height 28
click at [556, 157] on td "-" at bounding box center [577, 144] width 43 height 28
click at [515, 159] on td "-" at bounding box center [535, 173] width 41 height 28
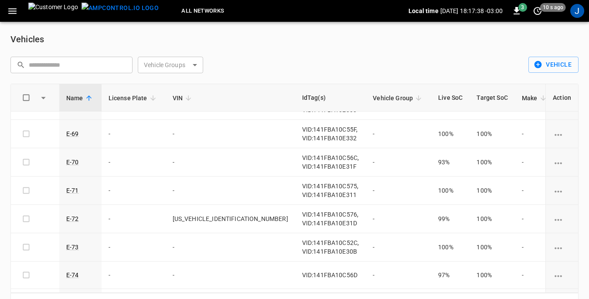
scroll to position [828, 0]
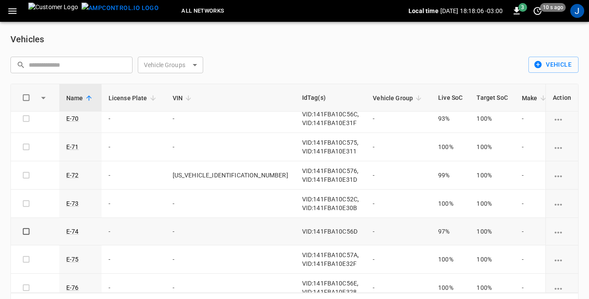
click at [556, 232] on icon "vehicle options" at bounding box center [558, 232] width 11 height 11
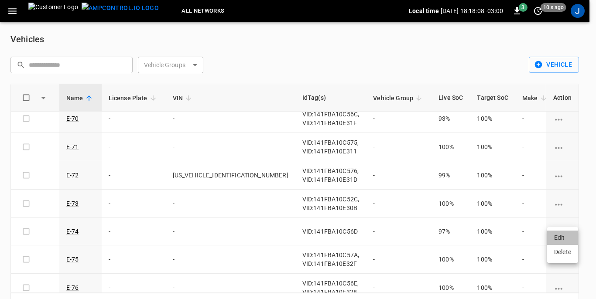
click at [559, 238] on li "Edit" at bounding box center [562, 238] width 31 height 14
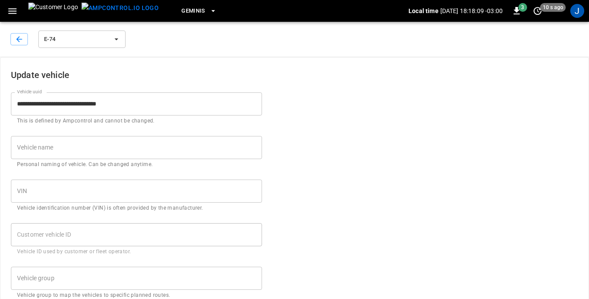
type input "****"
type input "***"
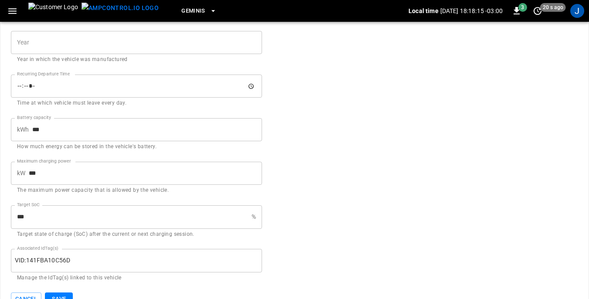
scroll to position [428, 0]
